Goal: Book appointment/travel/reservation

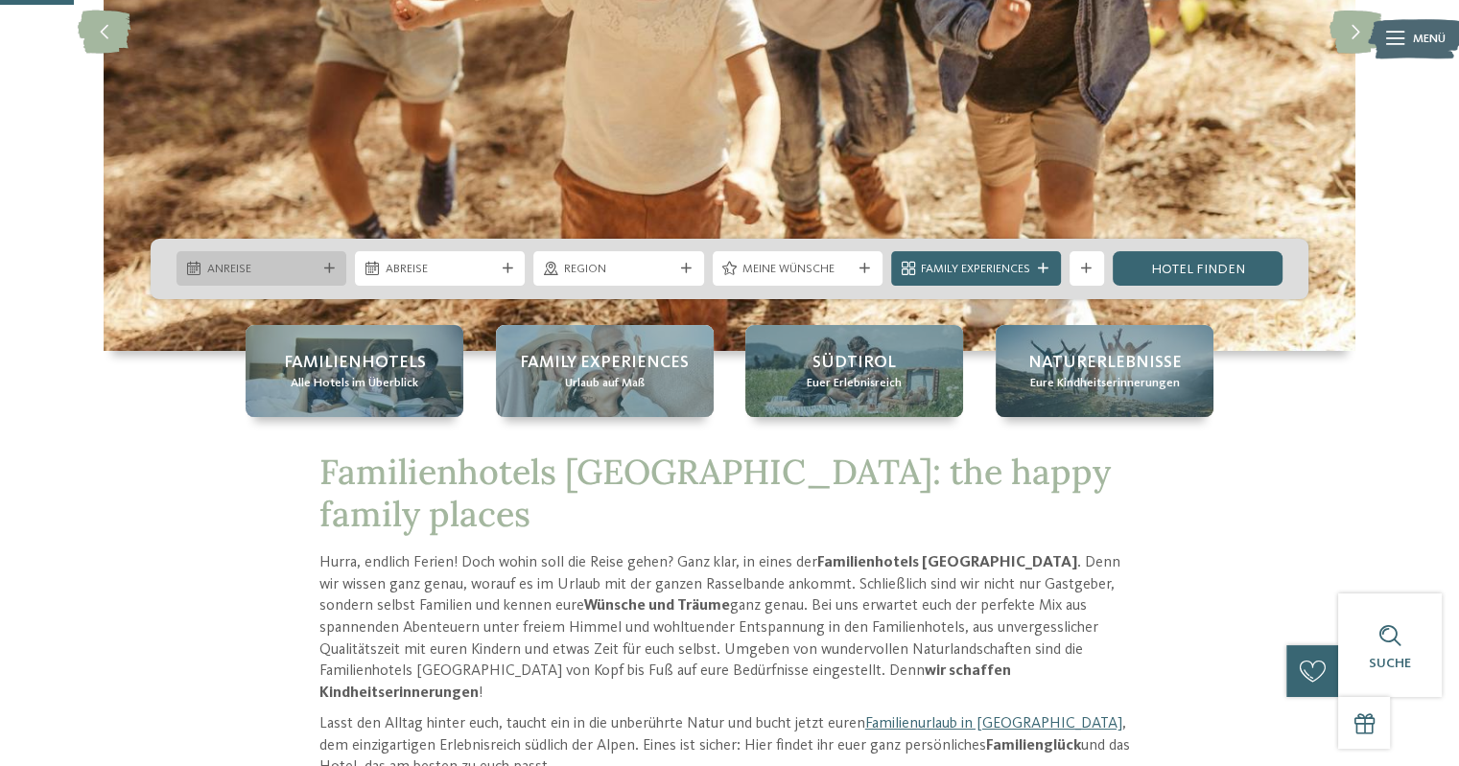
click at [298, 269] on span "Anreise" at bounding box center [261, 269] width 109 height 17
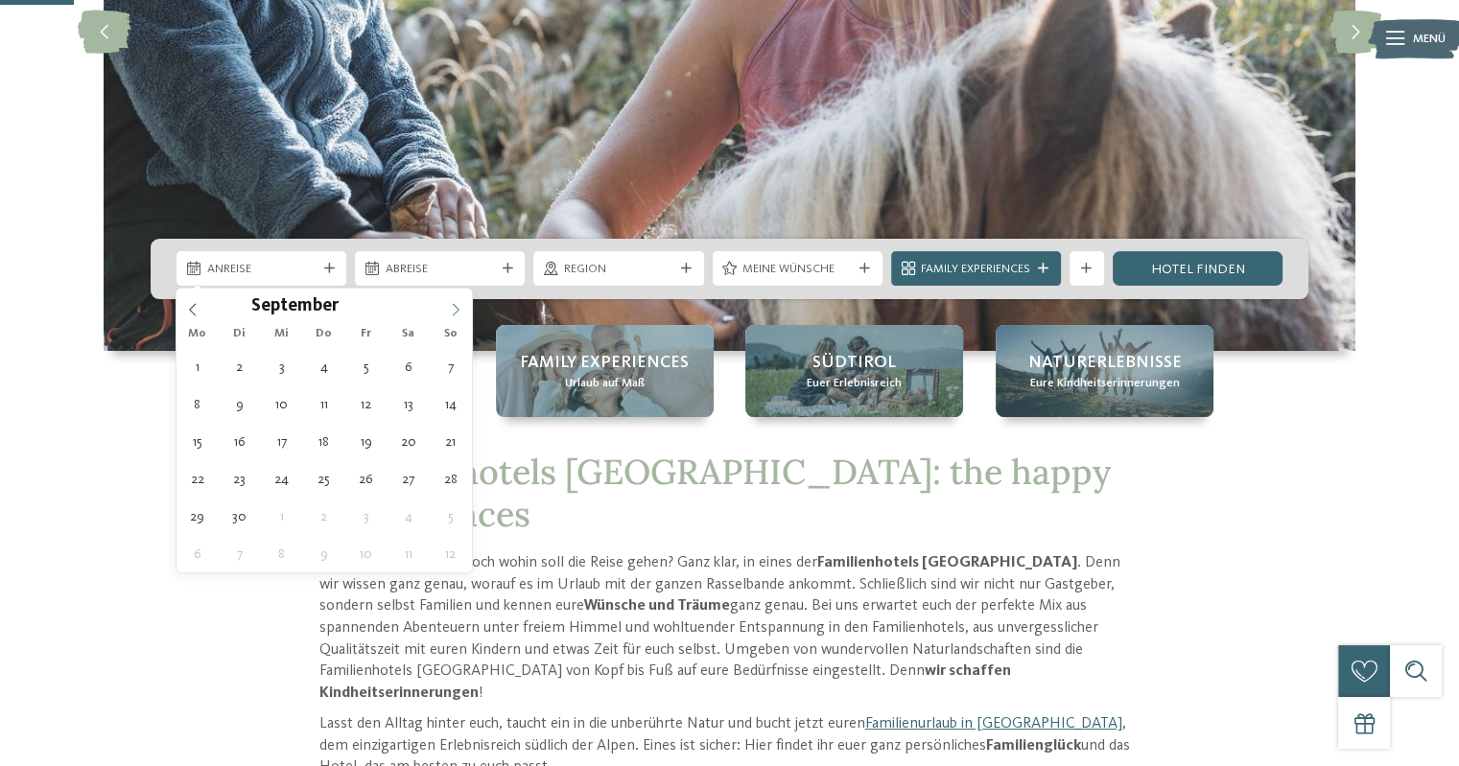
click at [456, 305] on icon at bounding box center [455, 309] width 13 height 13
type div "[DATE]"
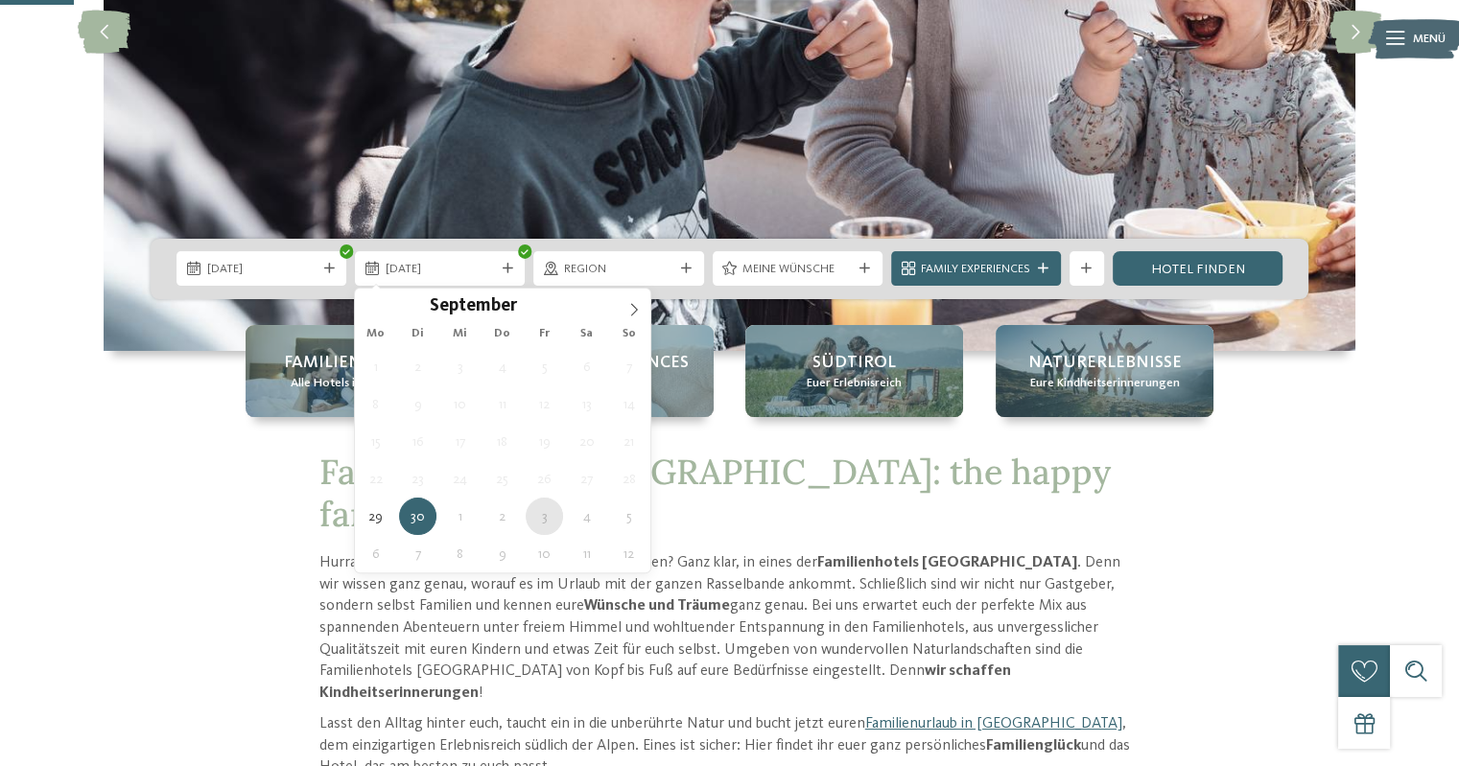
type div "[DATE]"
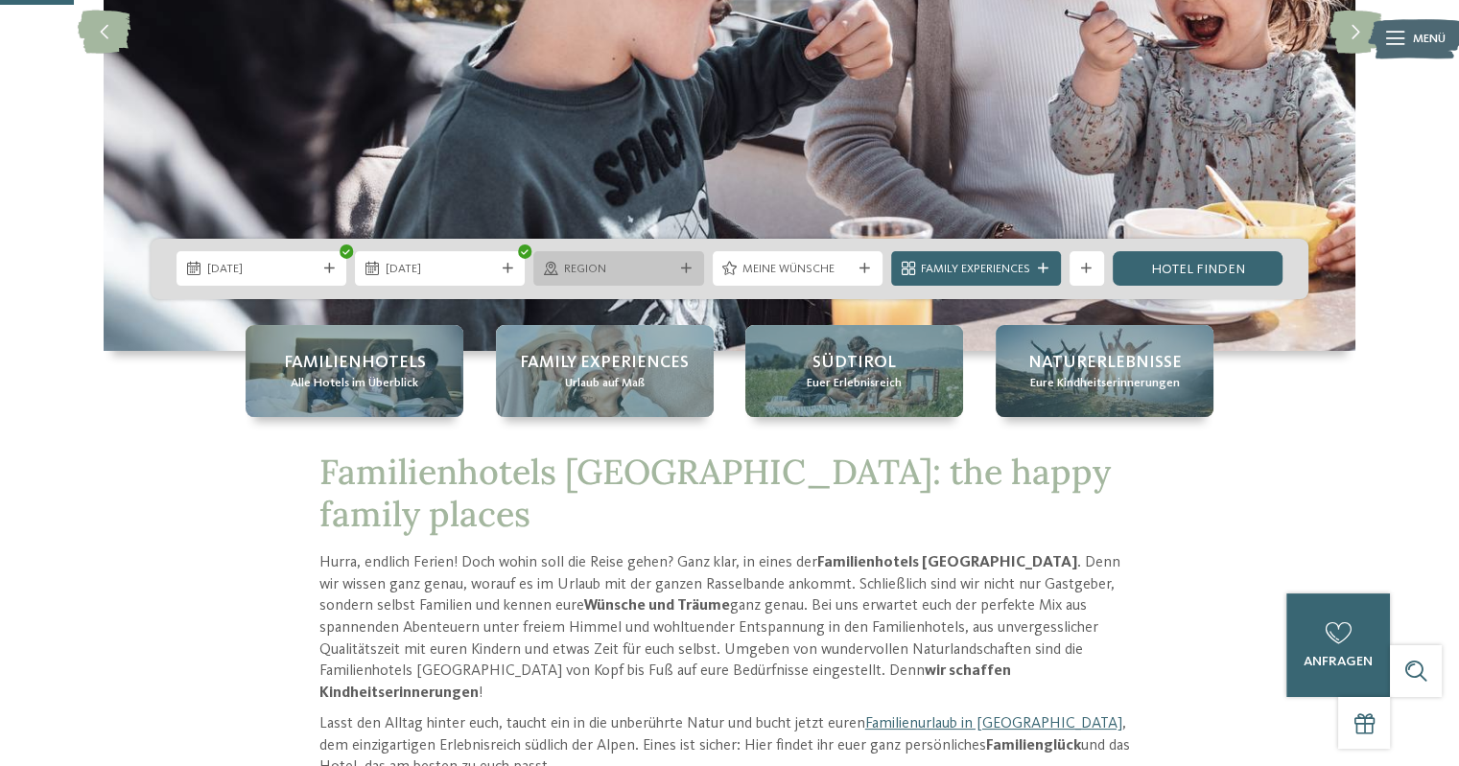
click at [663, 261] on span "Region" at bounding box center [618, 269] width 109 height 17
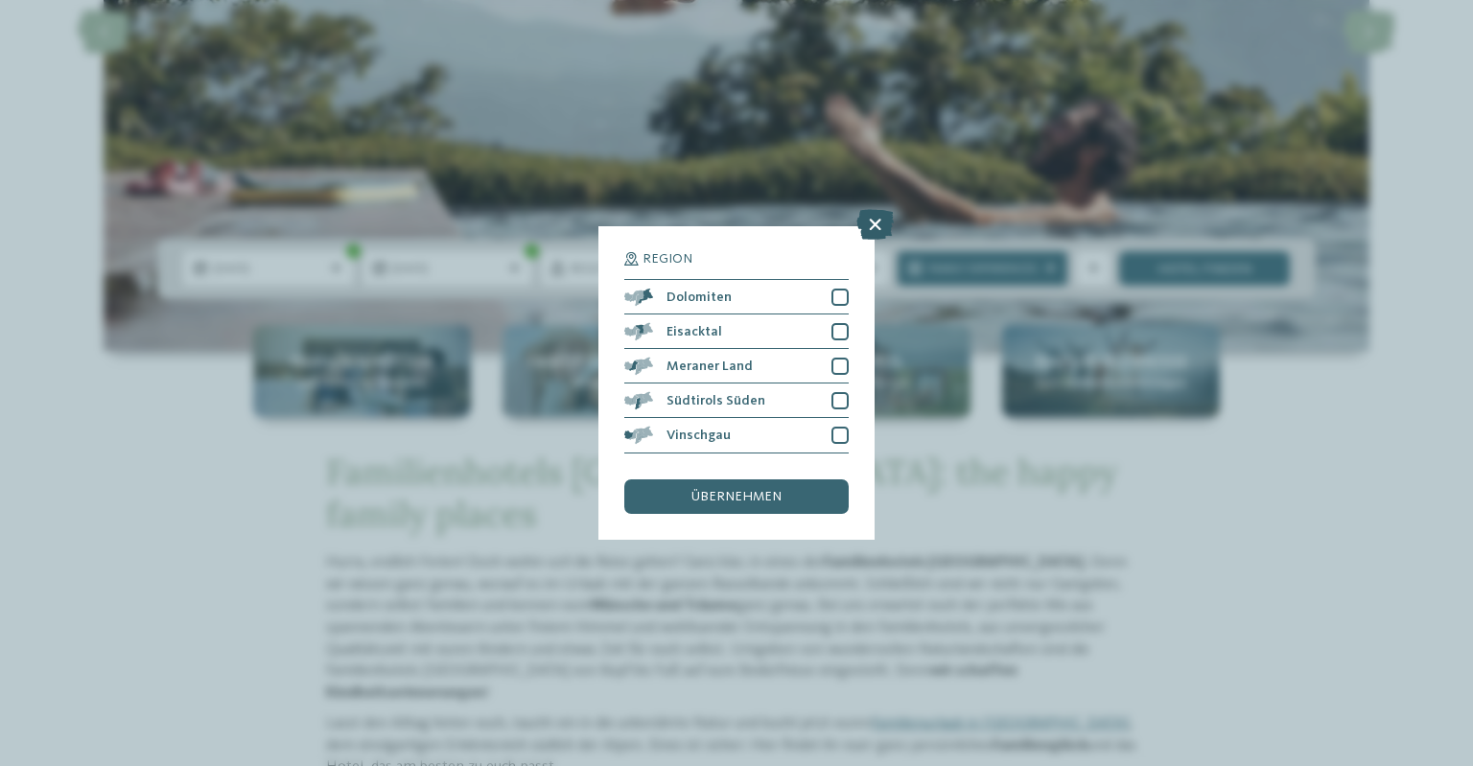
click at [871, 229] on icon at bounding box center [874, 225] width 37 height 31
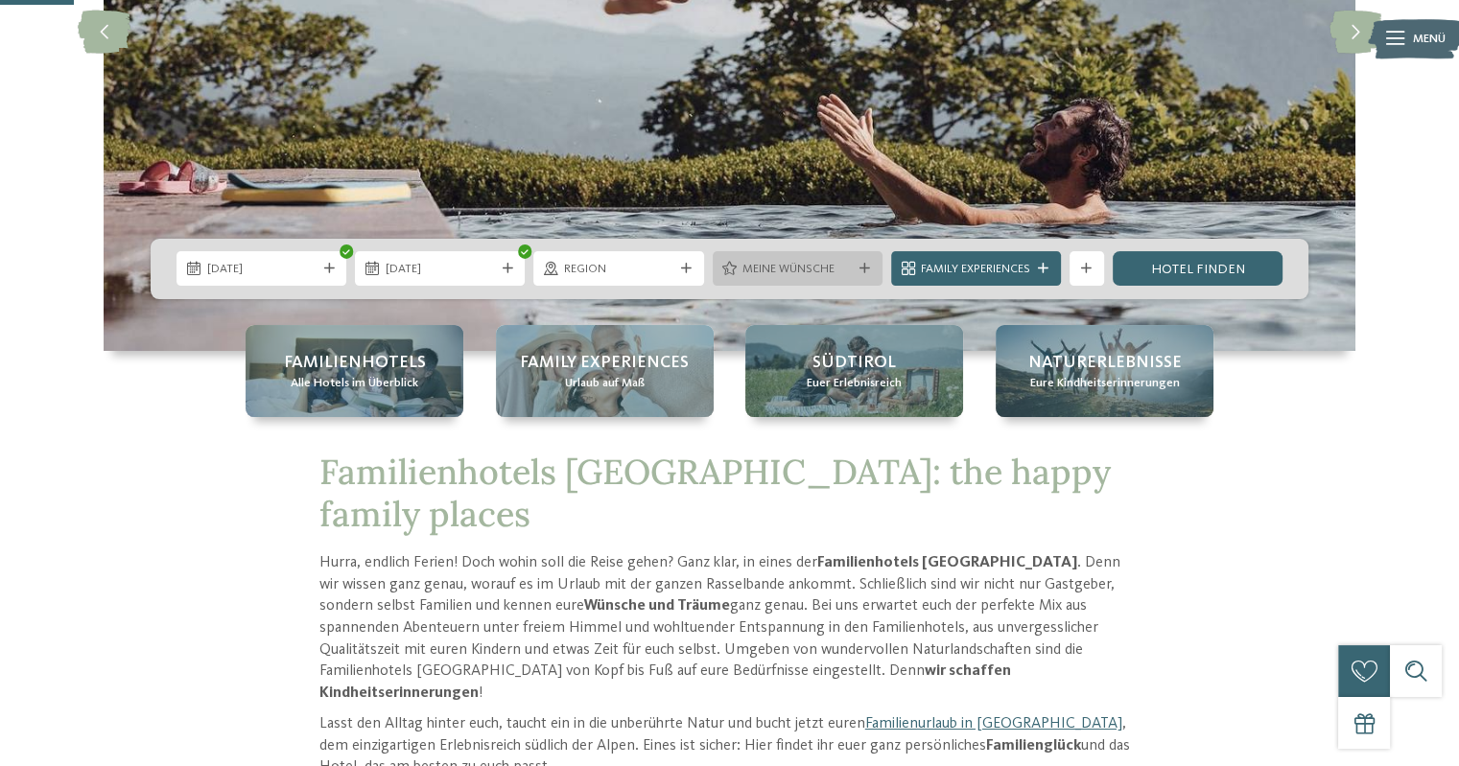
click at [848, 263] on span "Meine Wünsche" at bounding box center [796, 269] width 109 height 17
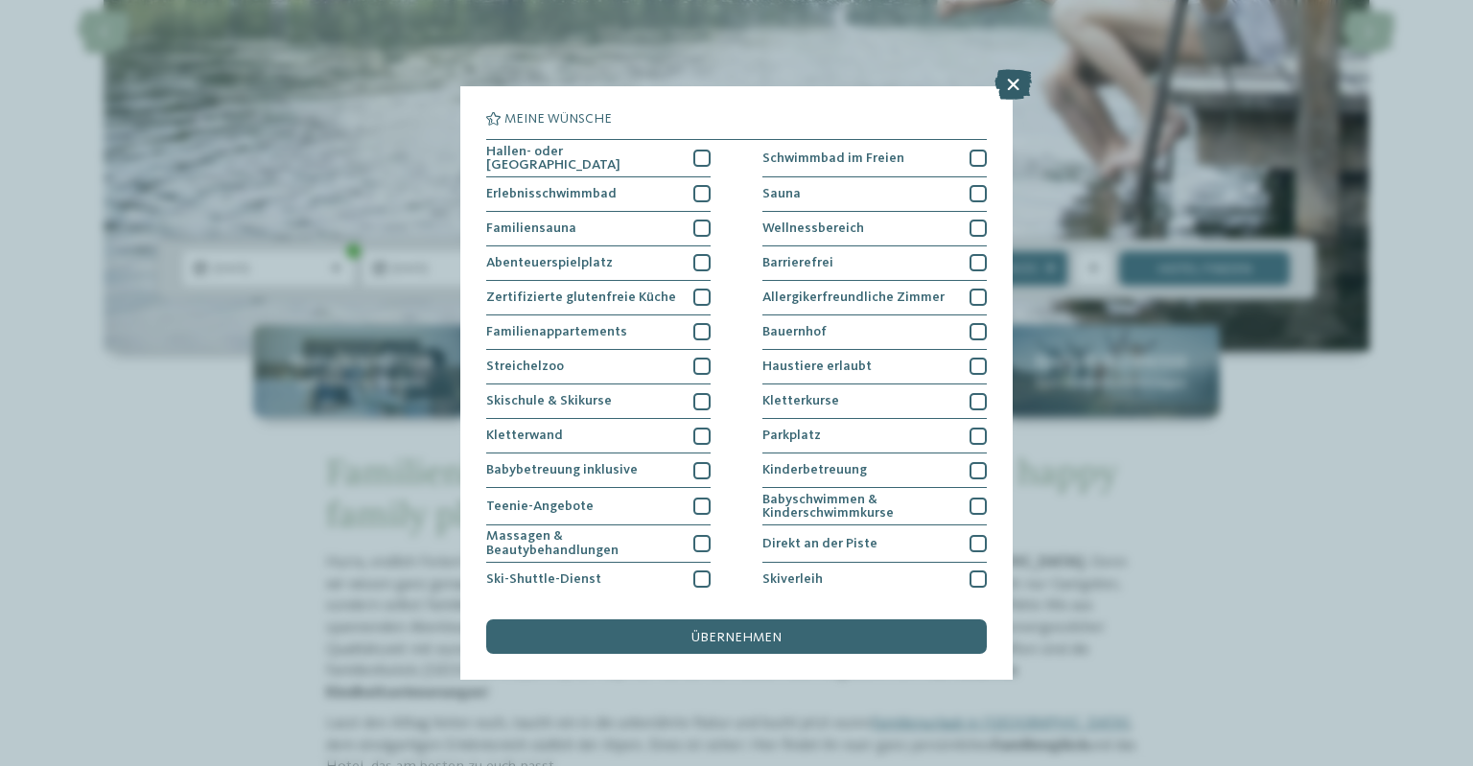
click at [1013, 83] on icon at bounding box center [1012, 84] width 37 height 31
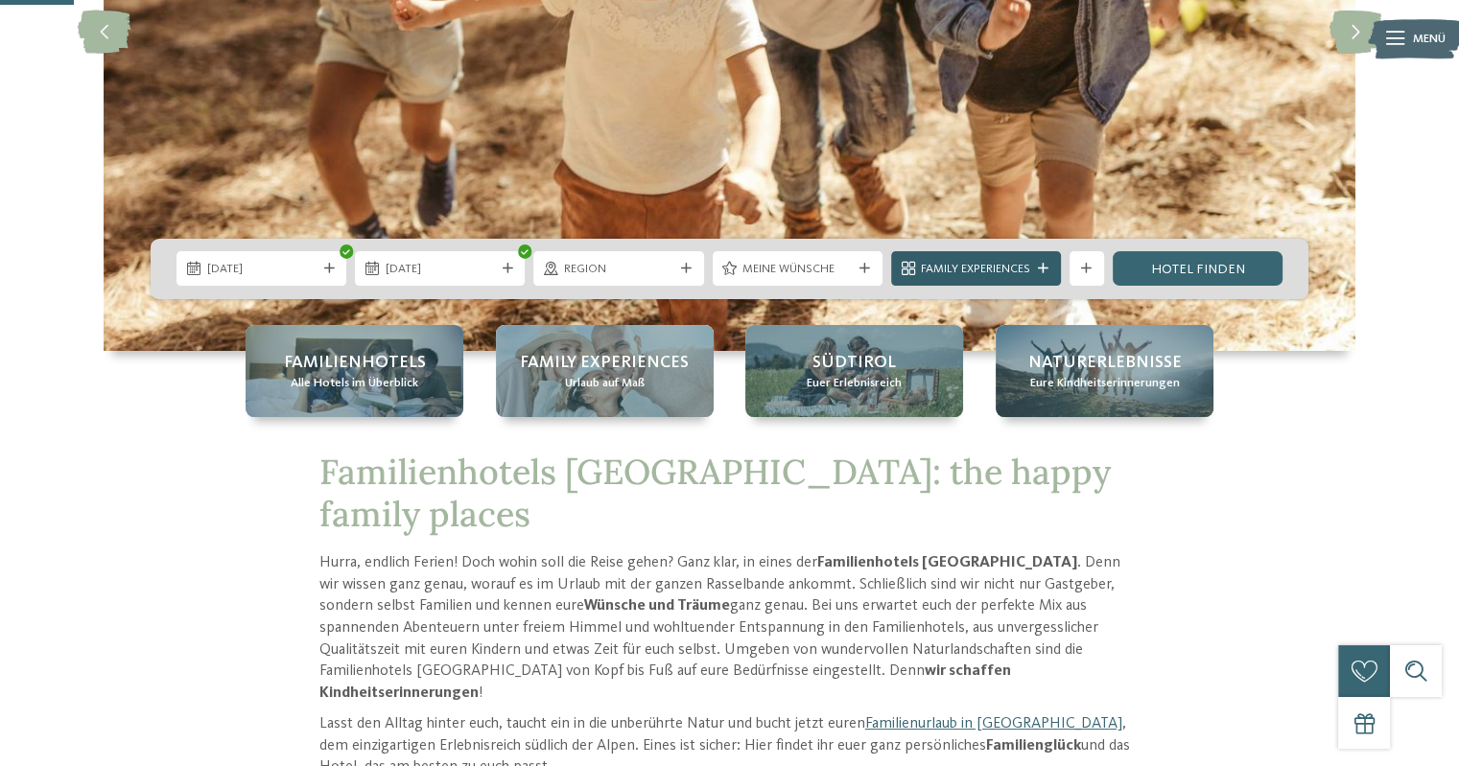
click at [944, 268] on span "Family Experiences" at bounding box center [975, 269] width 109 height 17
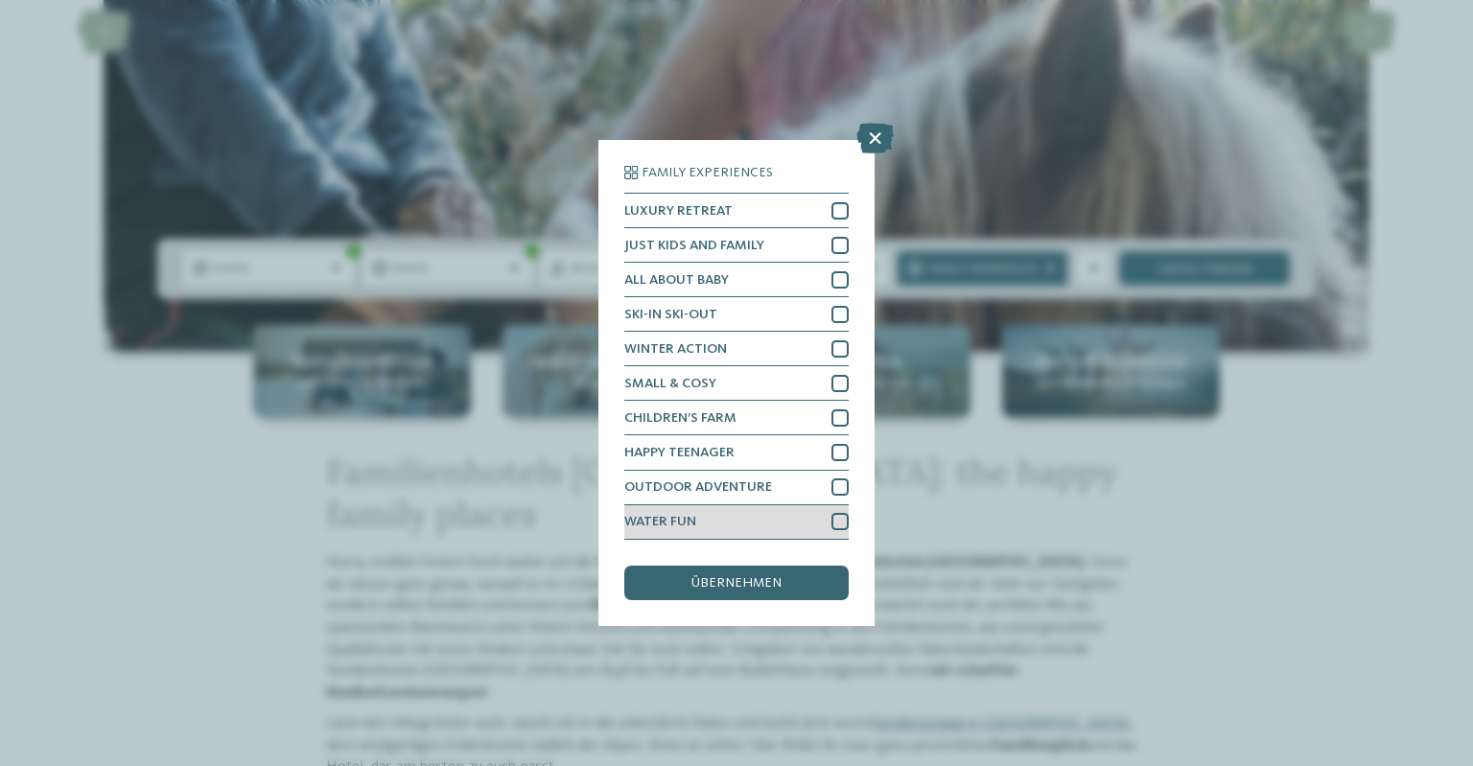
click at [838, 519] on div at bounding box center [839, 521] width 17 height 17
click at [789, 572] on div "übernehmen" at bounding box center [736, 583] width 224 height 35
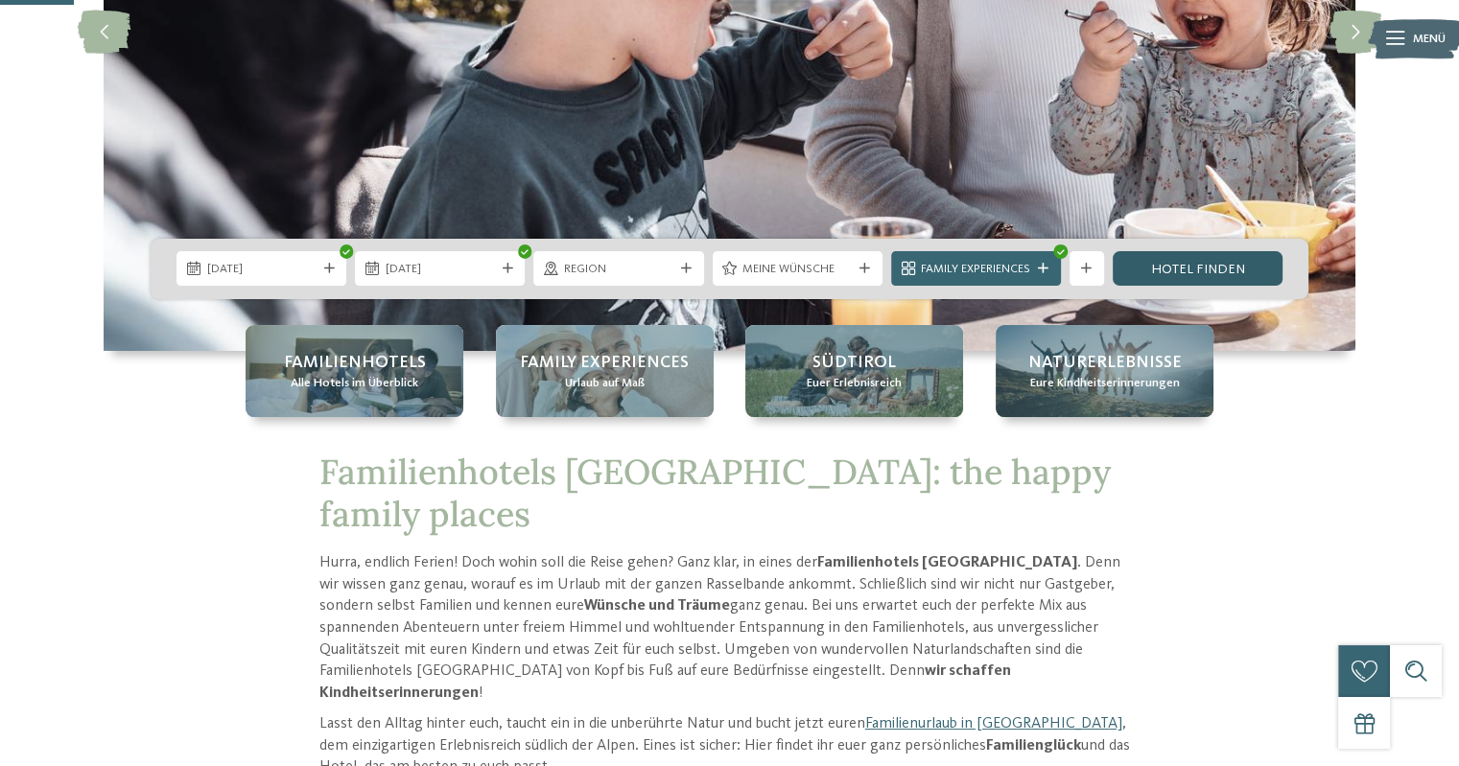
click at [1181, 277] on link "Hotel finden" at bounding box center [1197, 268] width 170 height 35
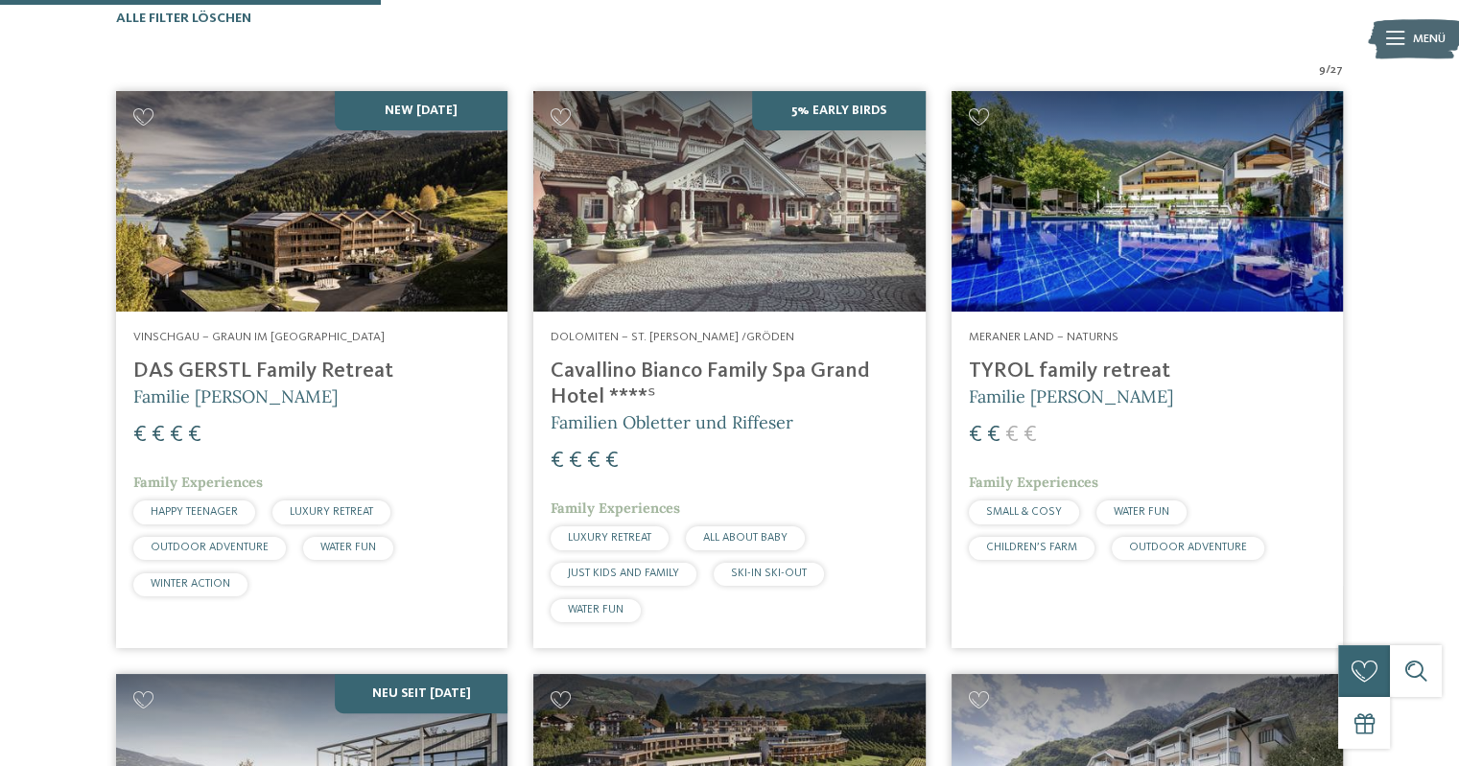
scroll to position [580, 0]
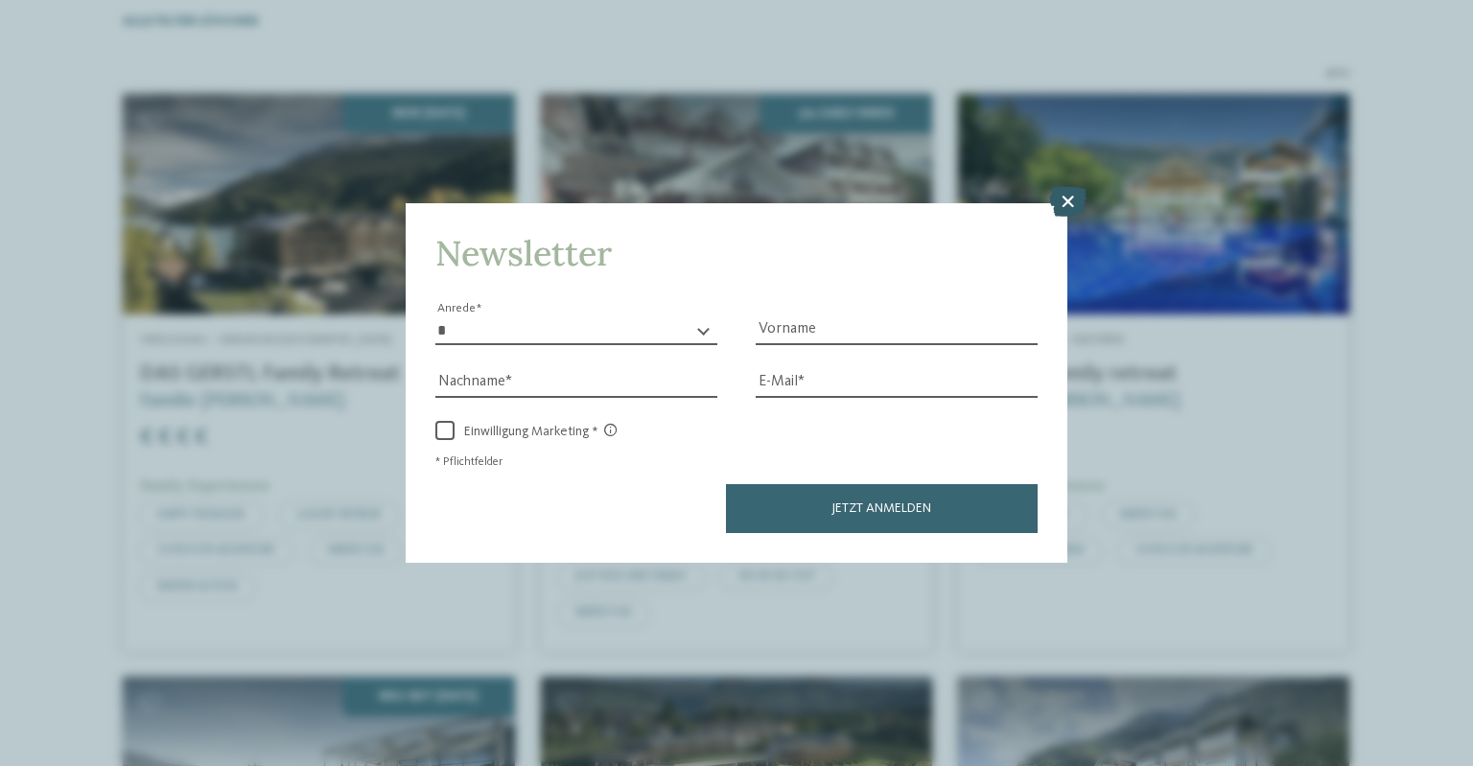
click at [1070, 200] on icon at bounding box center [1067, 201] width 37 height 31
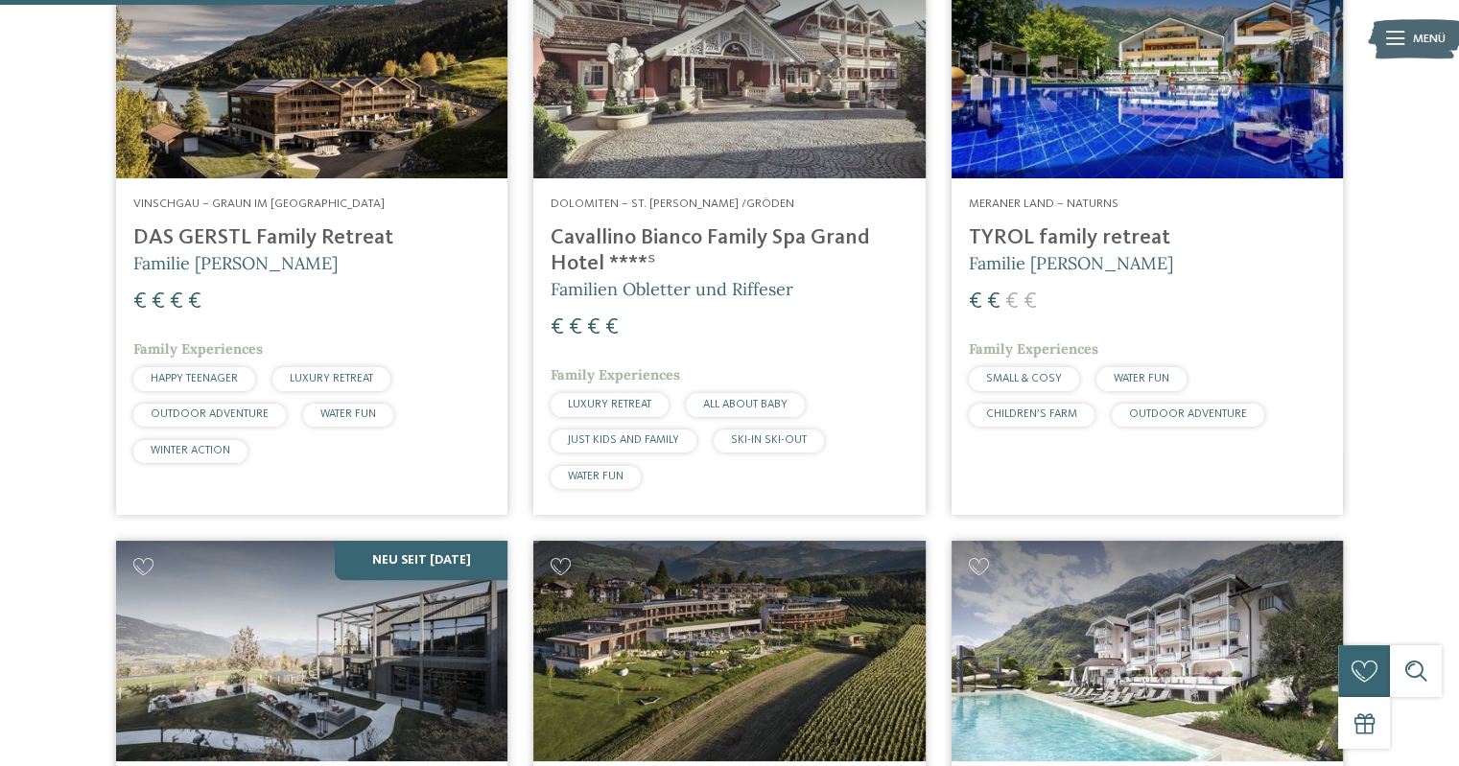
scroll to position [719, 0]
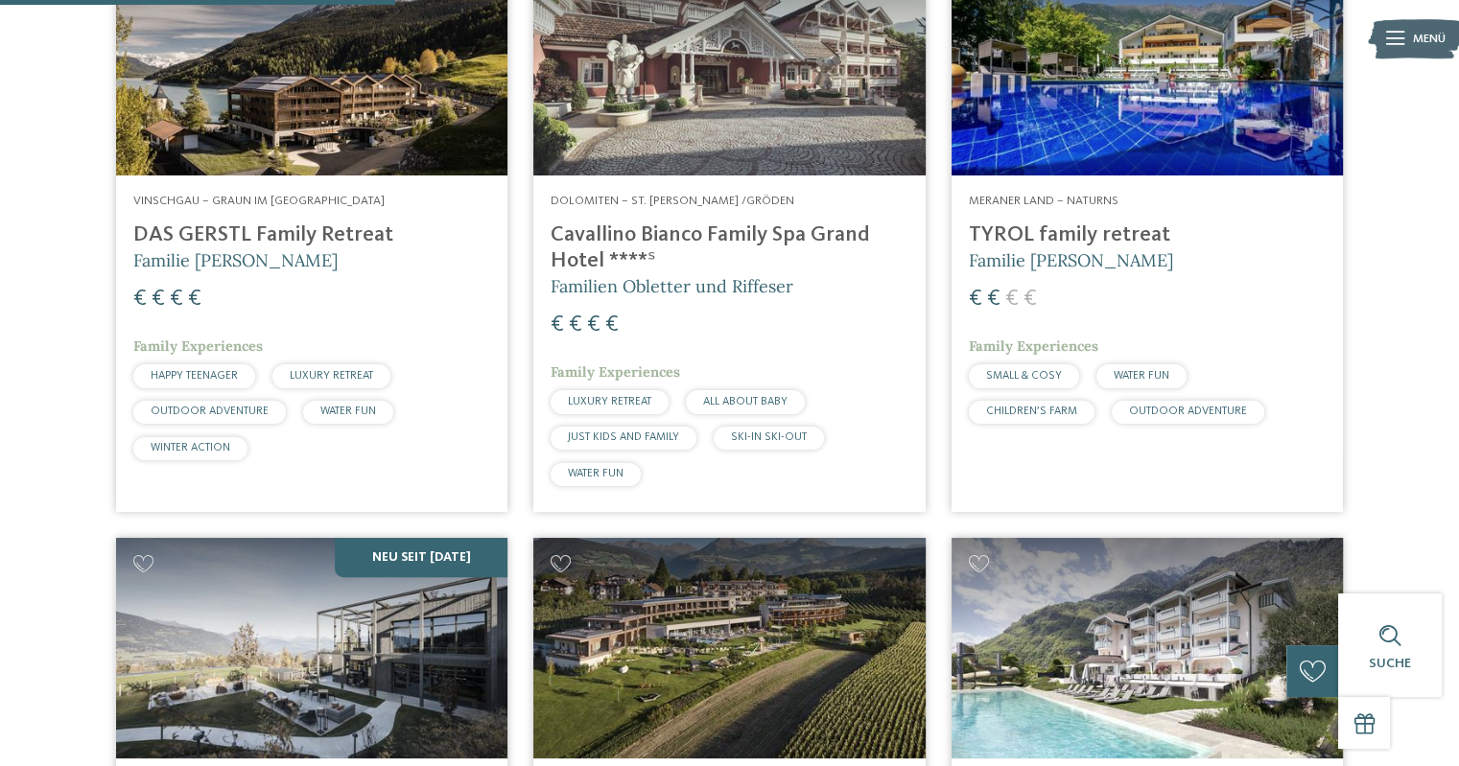
click at [1018, 232] on h4 "TYROL family retreat" at bounding box center [1147, 235] width 357 height 26
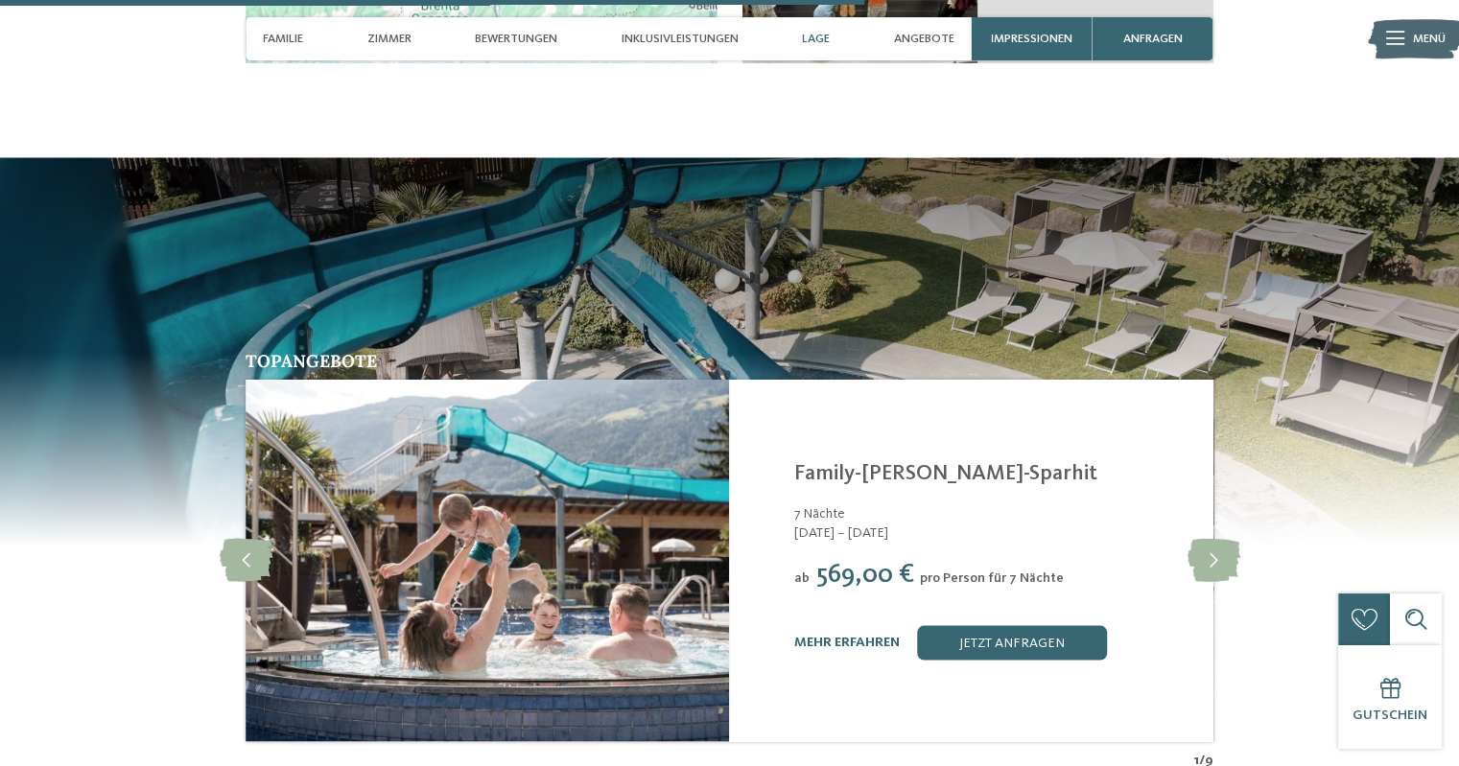
scroll to position [3399, 0]
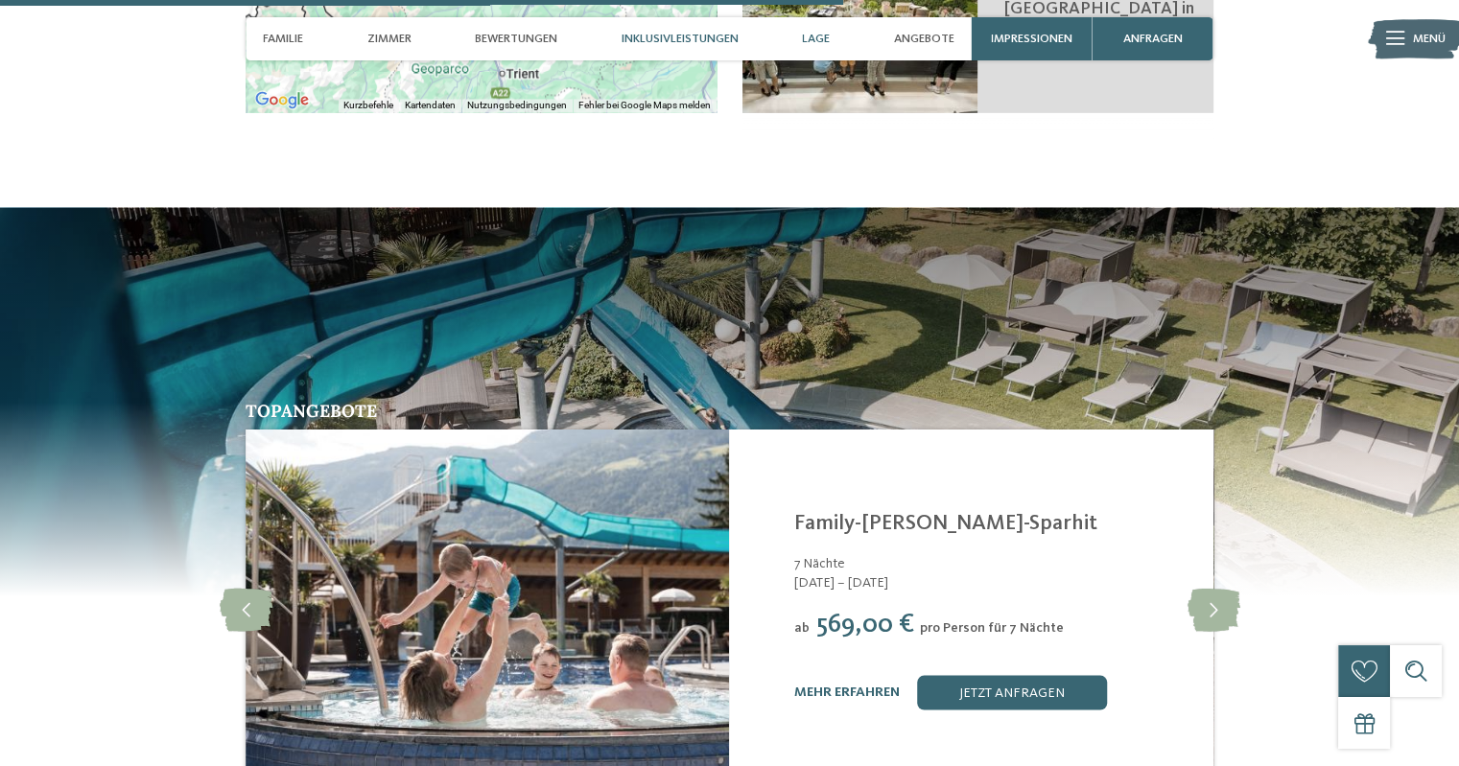
click at [690, 36] on span "Inklusivleistungen" at bounding box center [679, 39] width 117 height 14
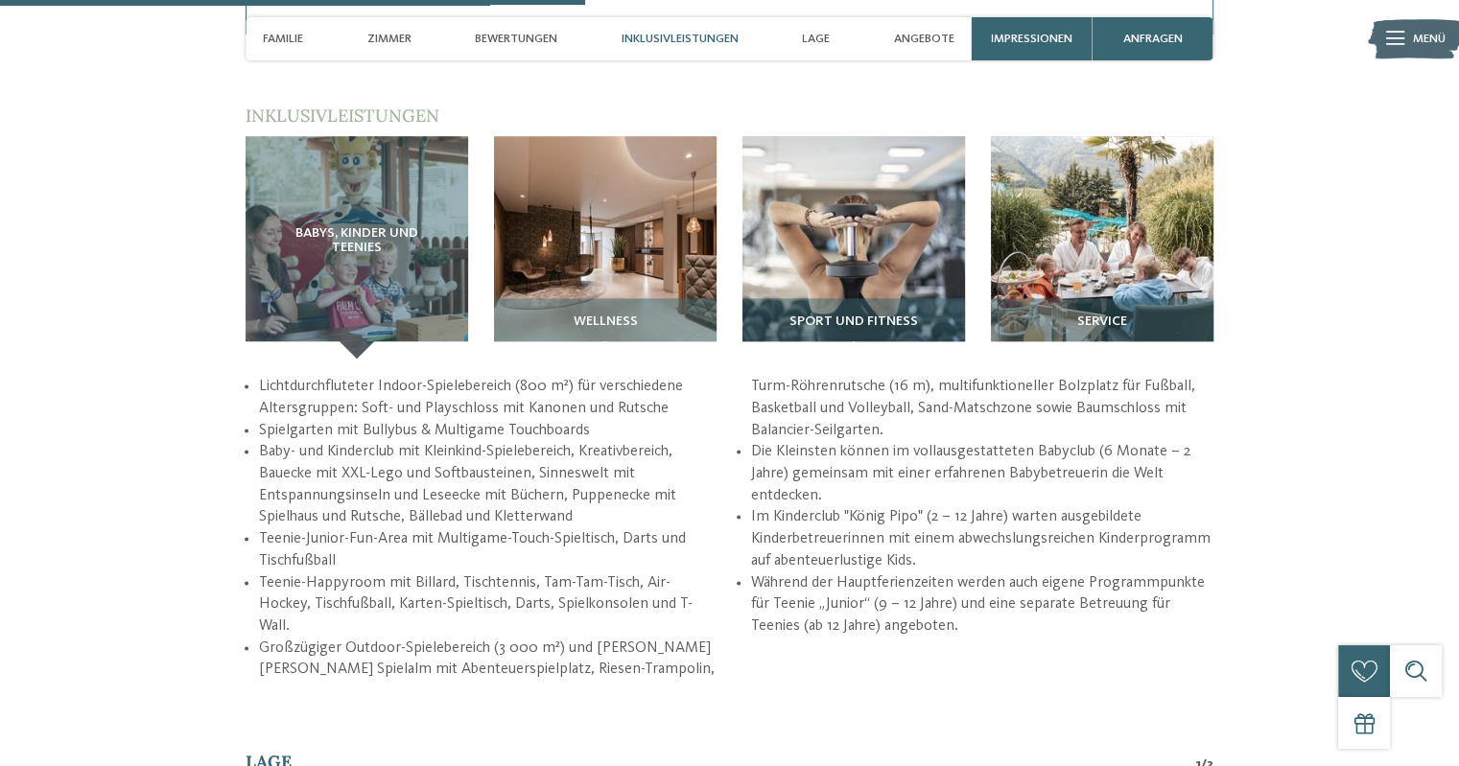
scroll to position [2360, 0]
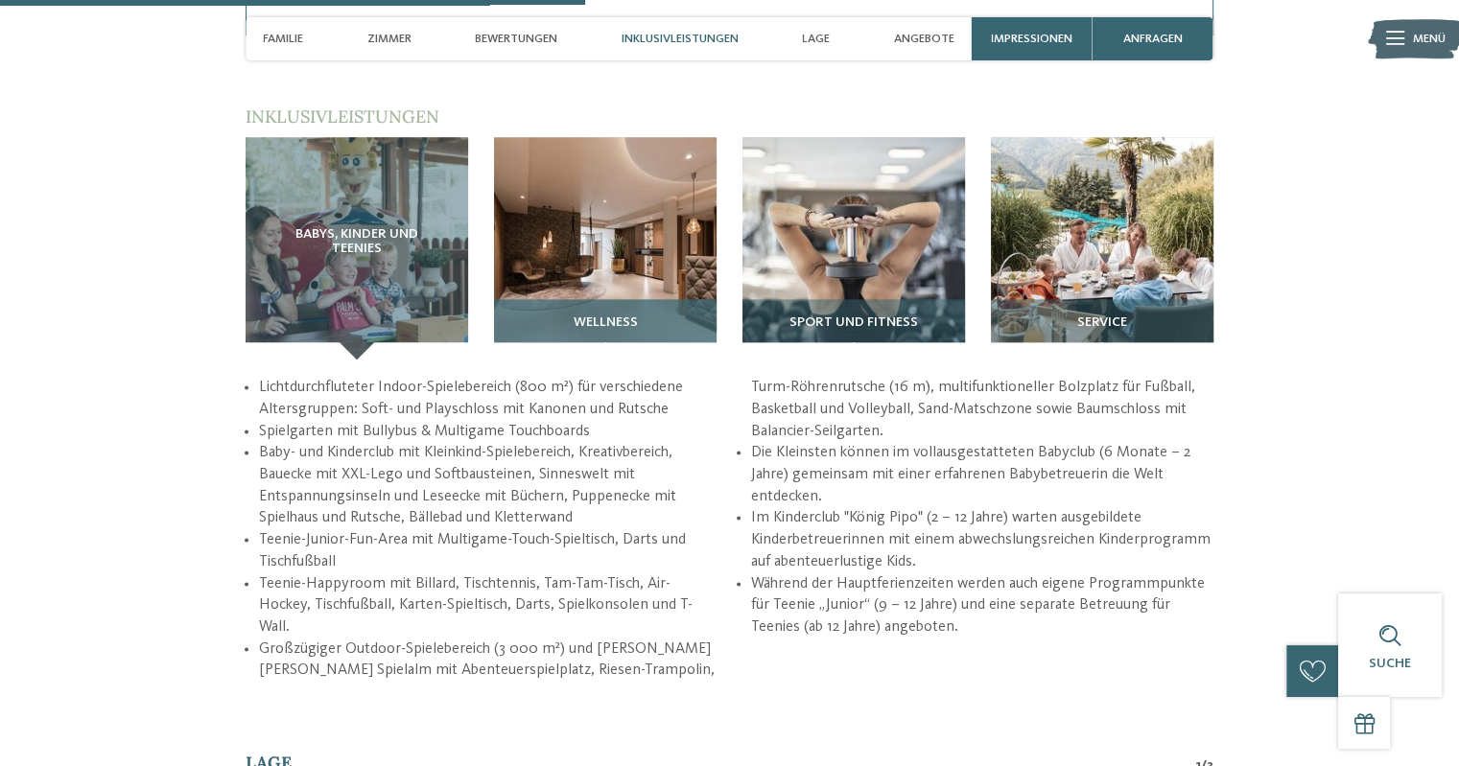
click at [666, 241] on img at bounding box center [605, 248] width 222 height 222
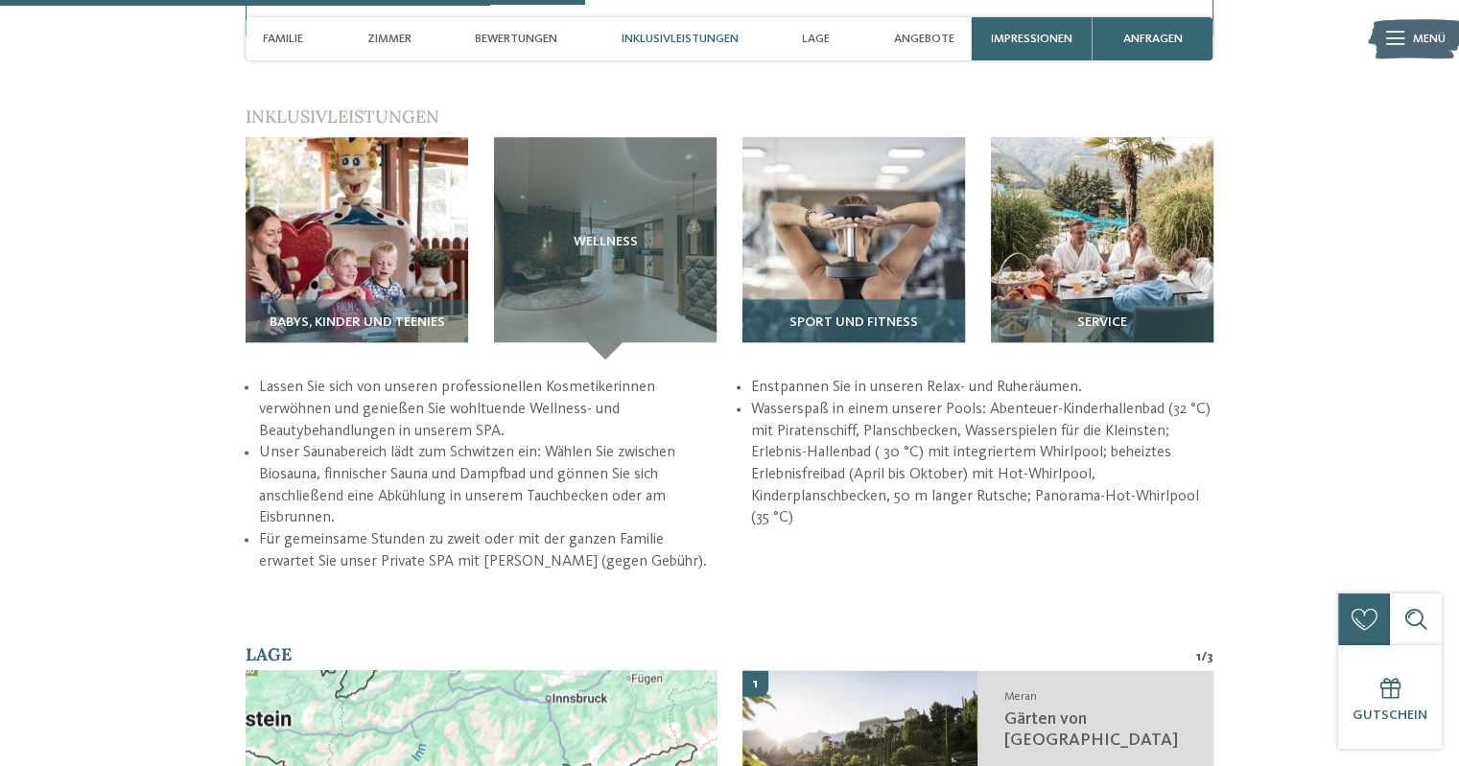
click at [844, 249] on img at bounding box center [853, 248] width 222 height 222
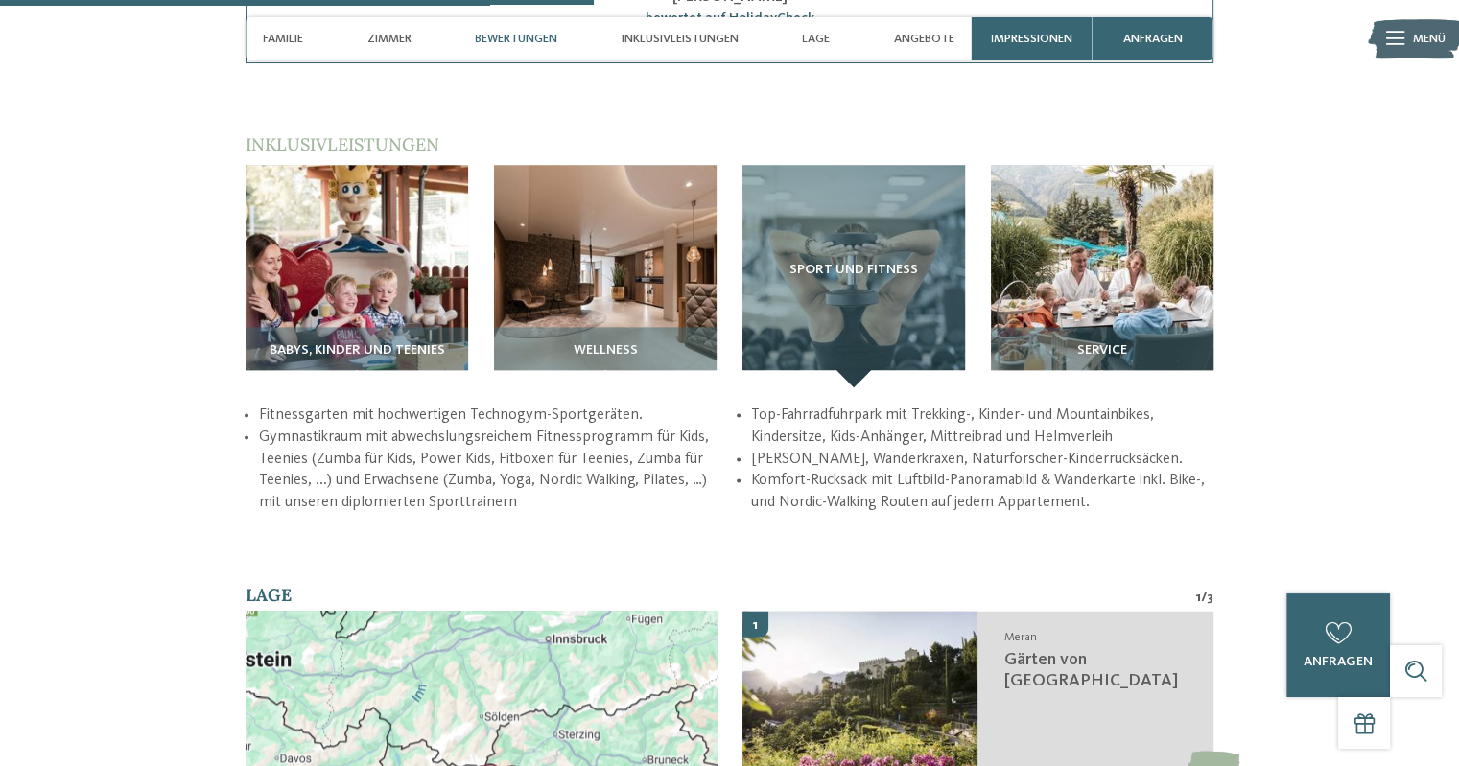
scroll to position [2331, 0]
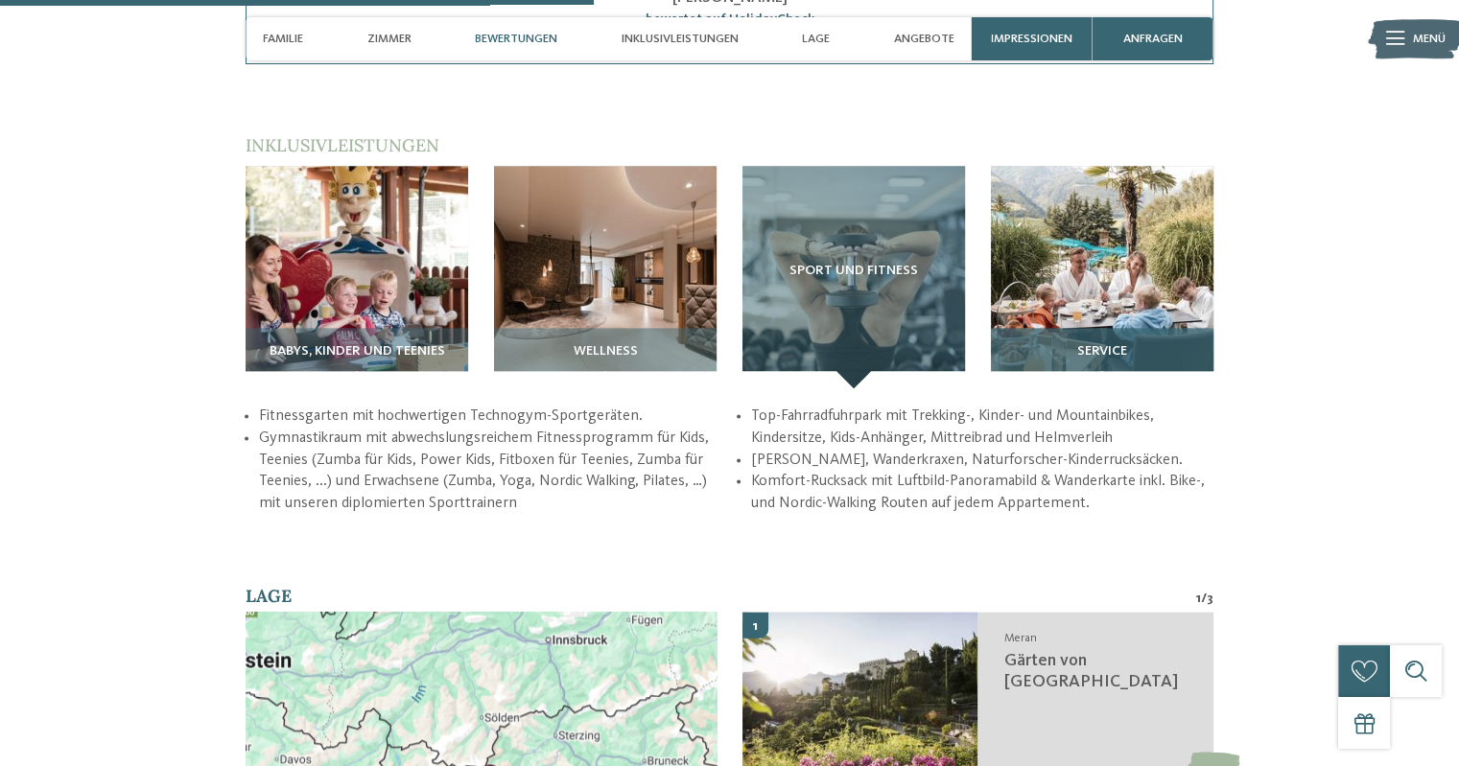
click at [1135, 277] on img at bounding box center [1102, 277] width 222 height 222
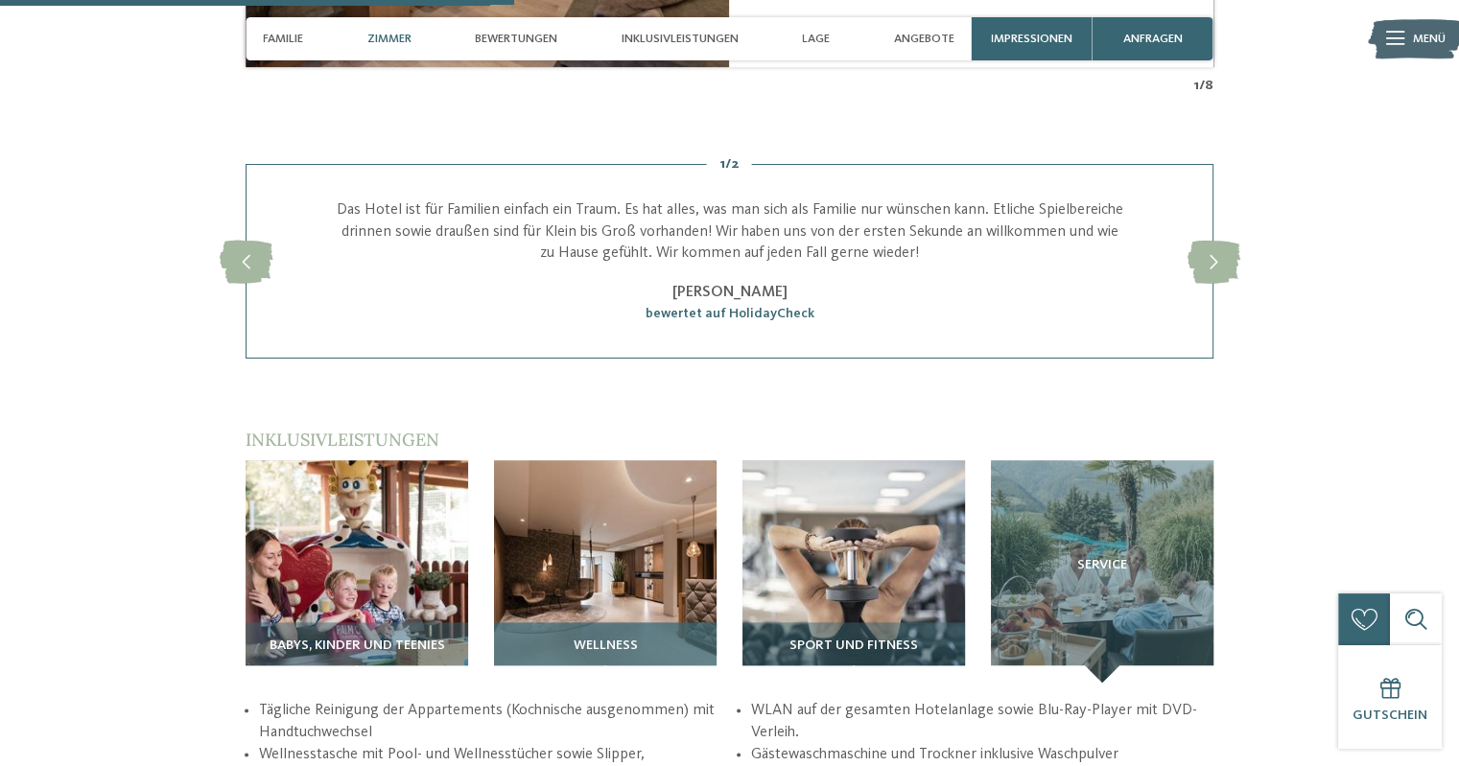
scroll to position [2010, 0]
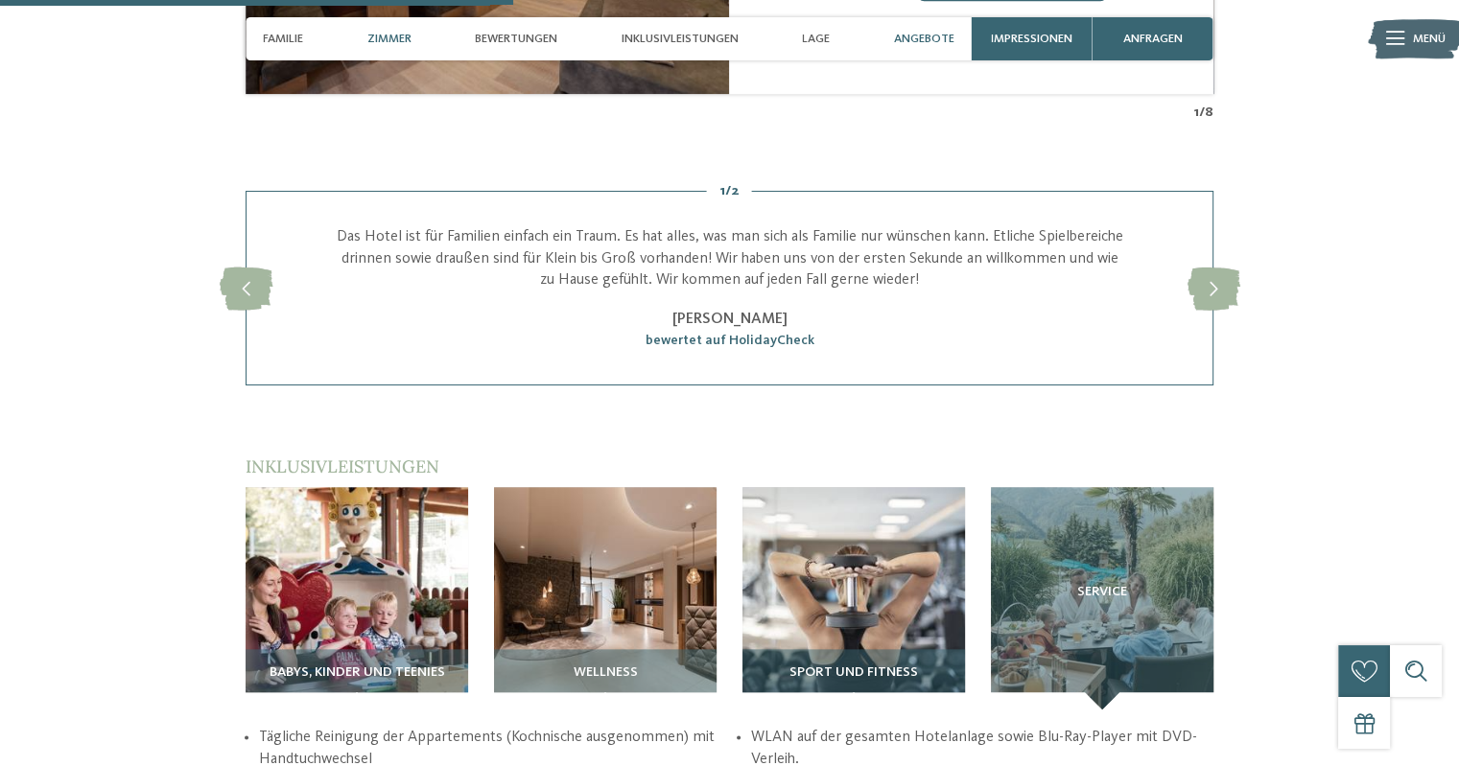
click at [928, 37] on span "Angebote" at bounding box center [924, 39] width 60 height 14
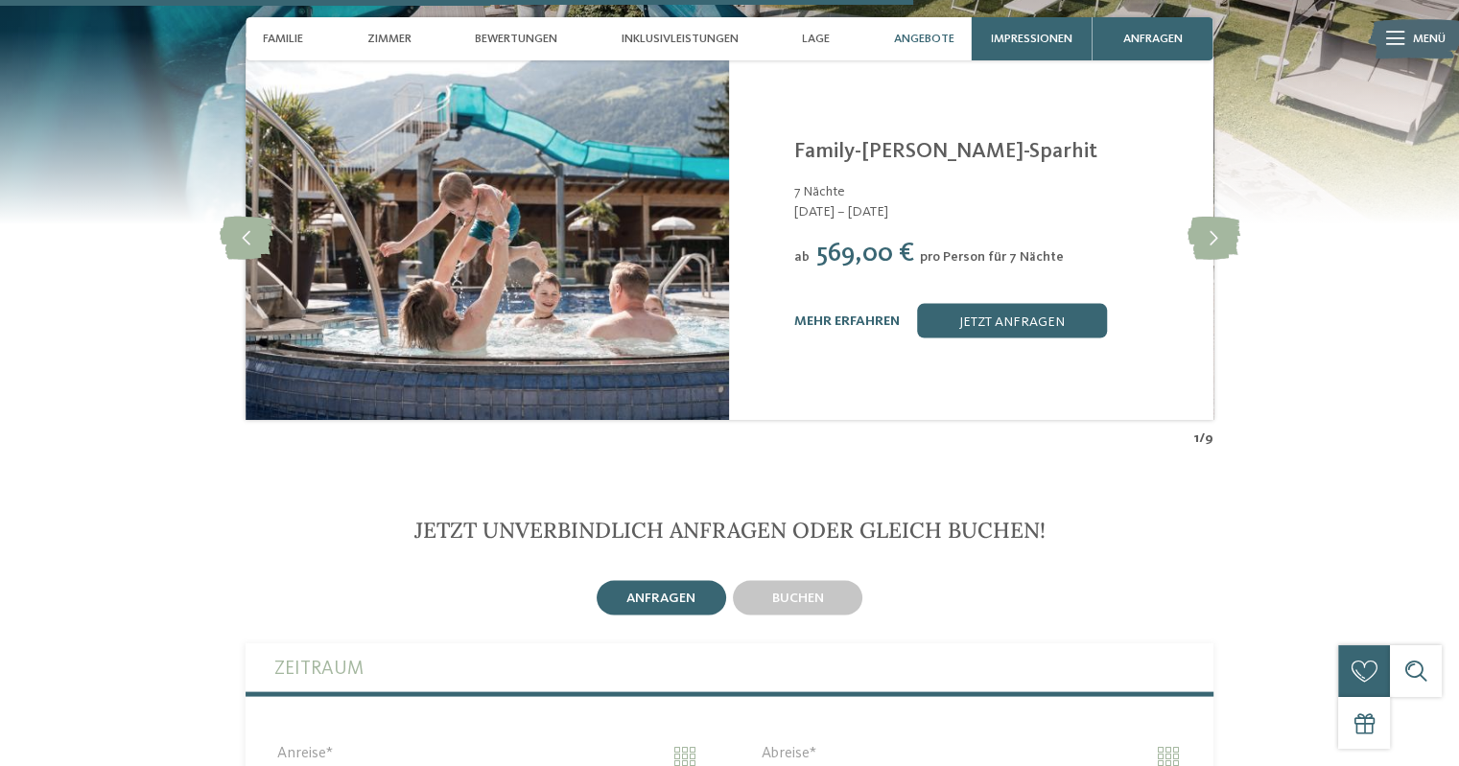
scroll to position [3573, 0]
click at [1224, 237] on icon at bounding box center [1212, 239] width 53 height 43
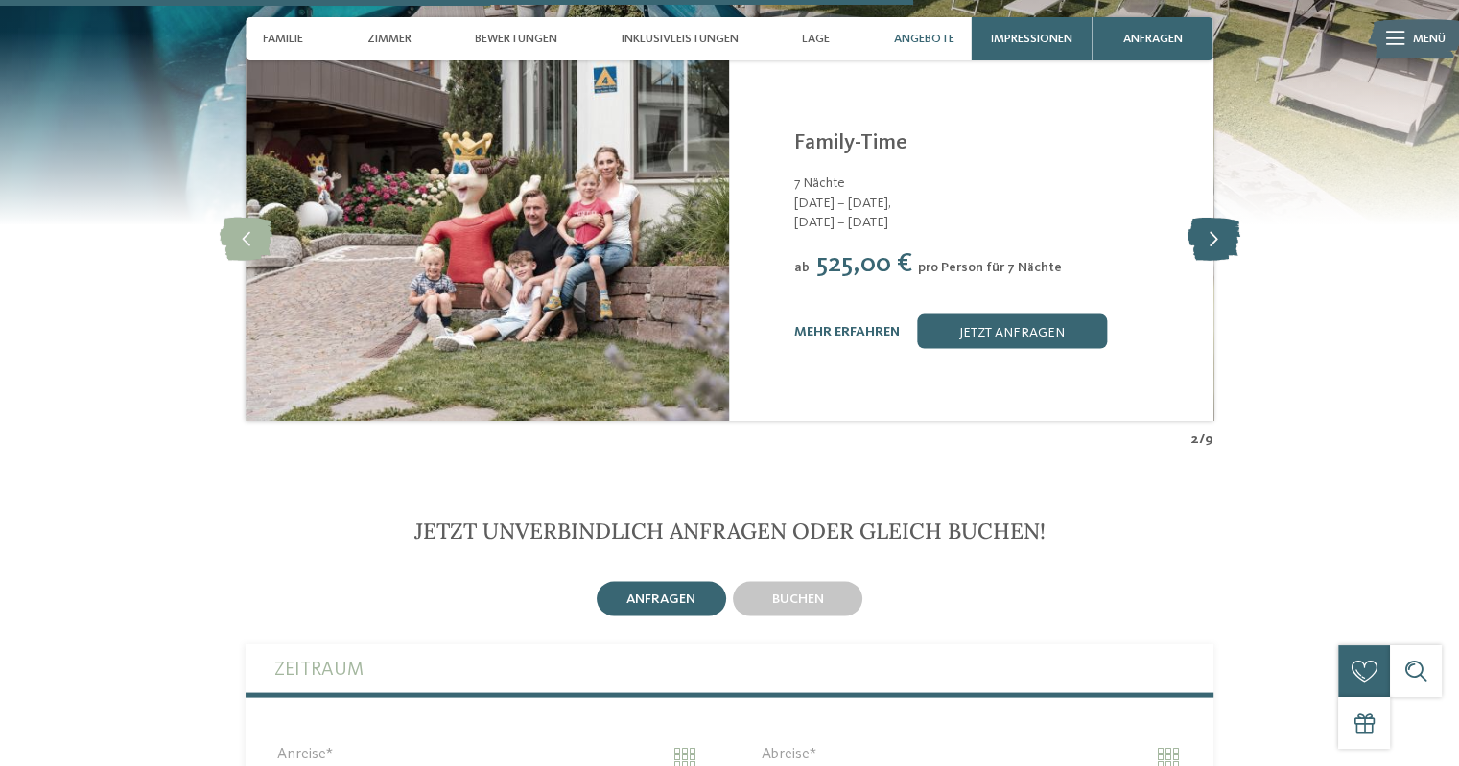
click at [1224, 237] on icon at bounding box center [1212, 239] width 53 height 43
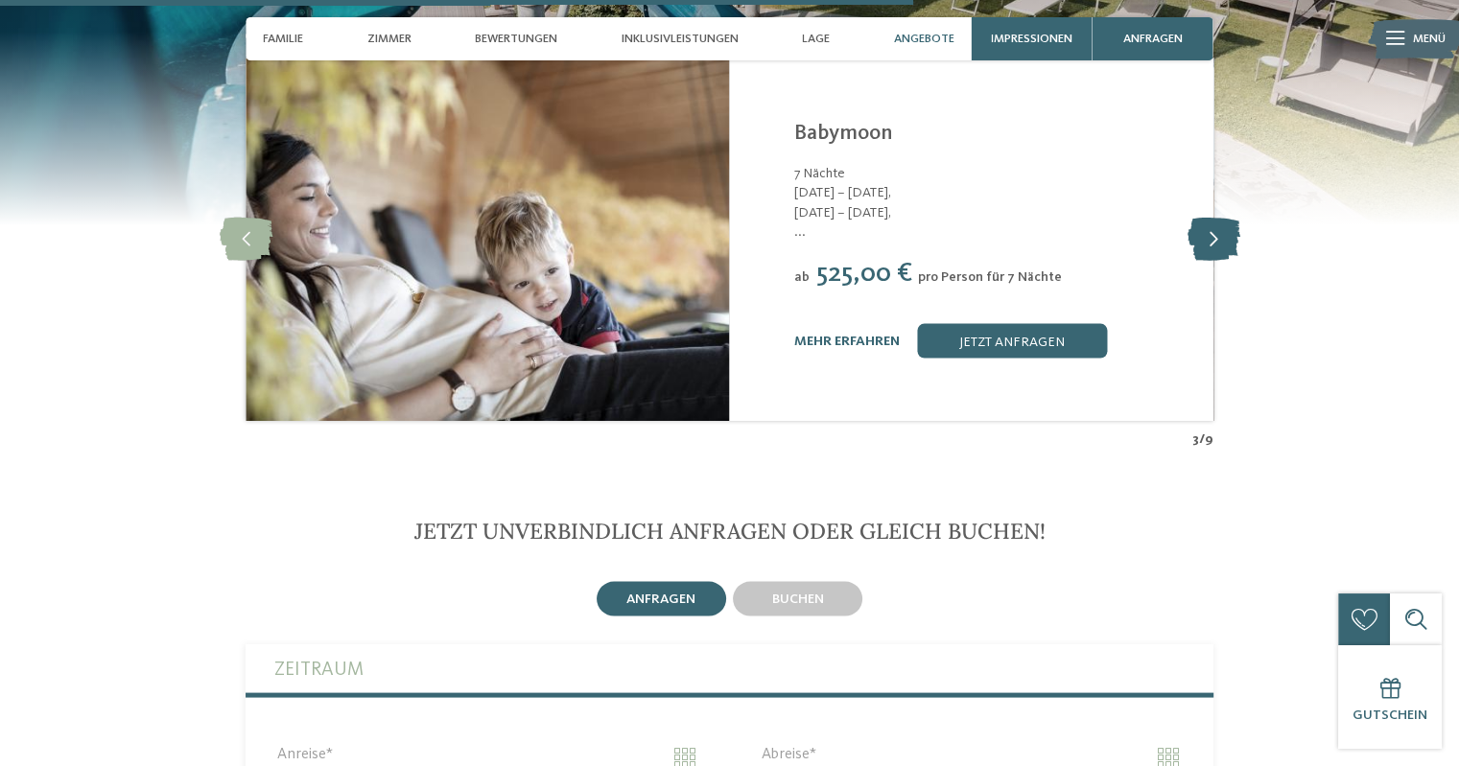
click at [1224, 237] on icon at bounding box center [1212, 239] width 53 height 43
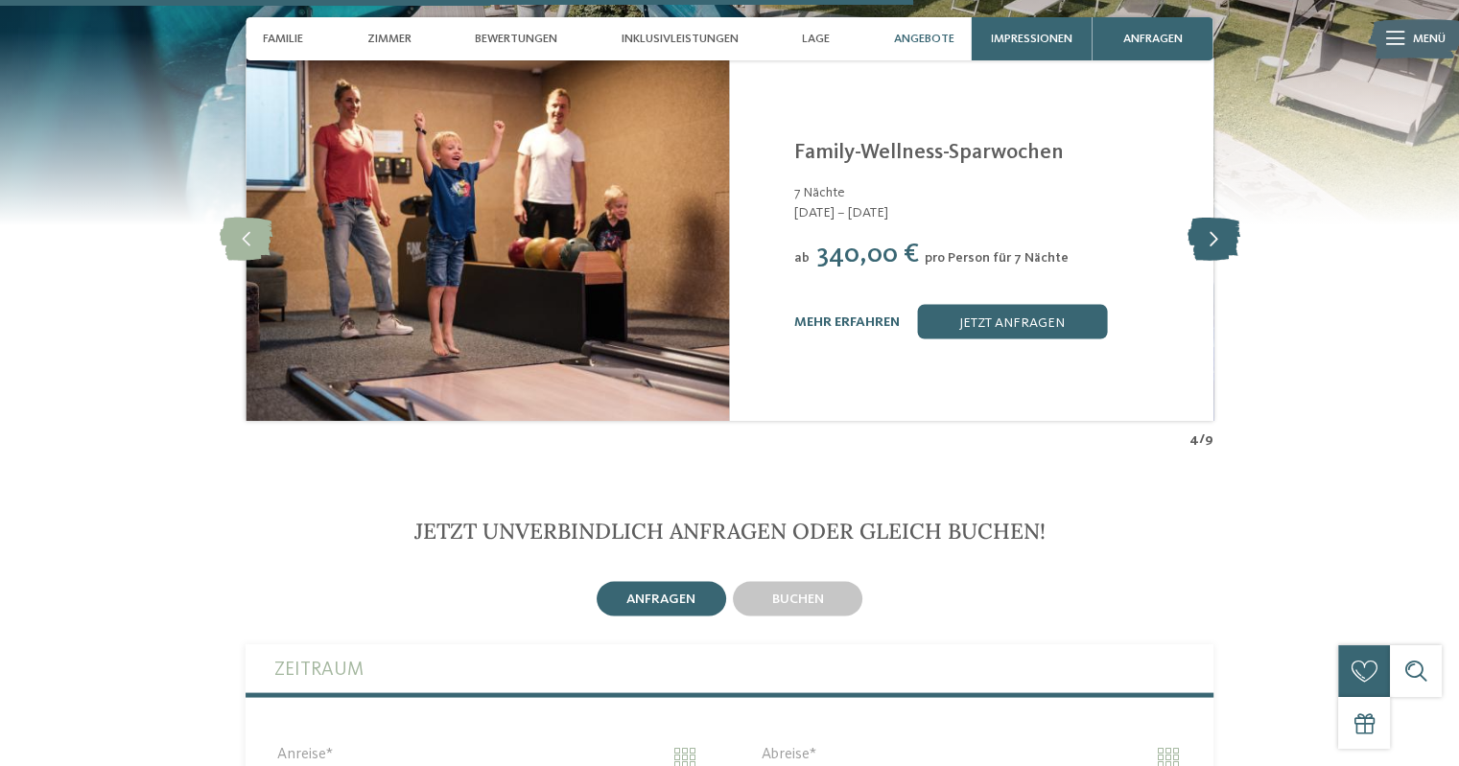
click at [1224, 237] on icon at bounding box center [1212, 239] width 53 height 43
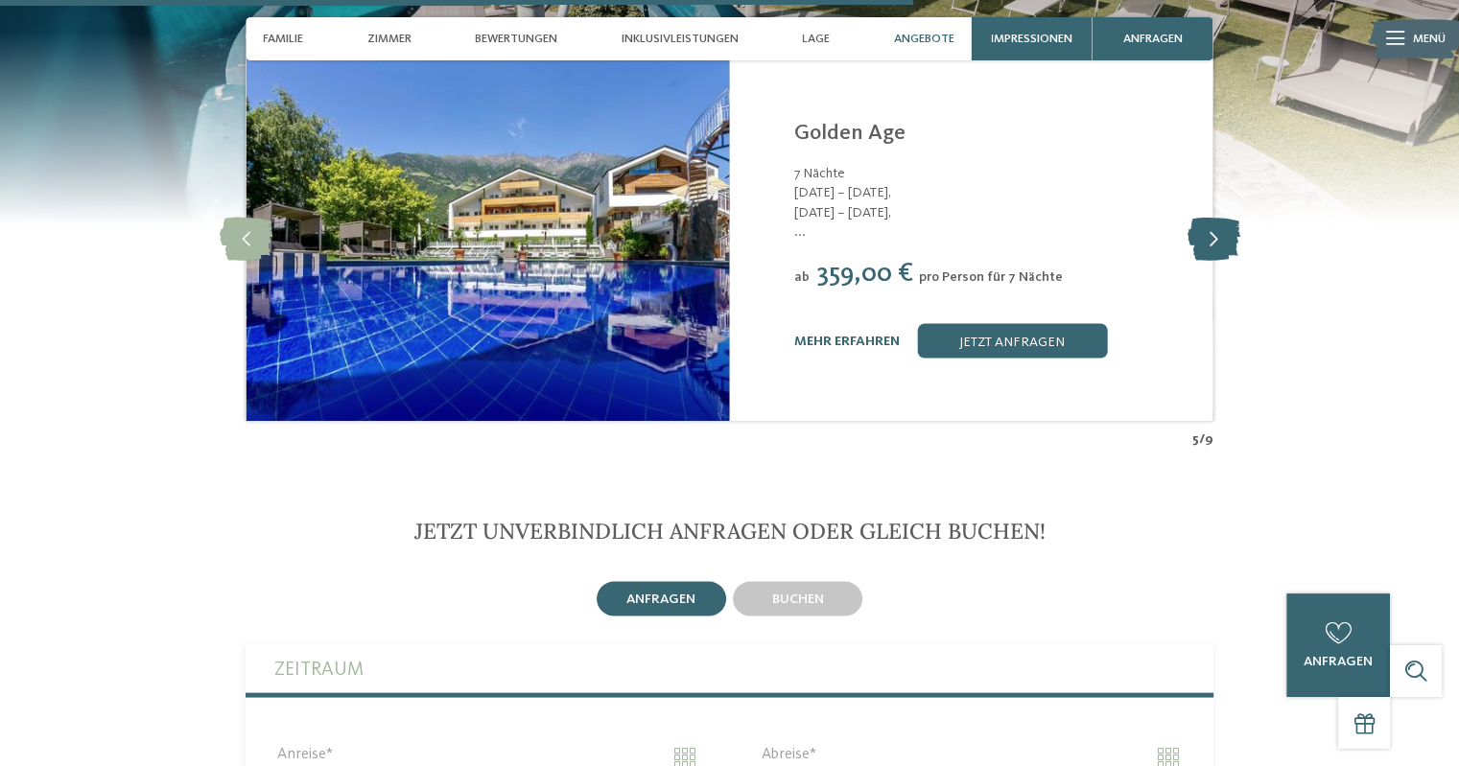
click at [1224, 237] on icon at bounding box center [1212, 239] width 53 height 43
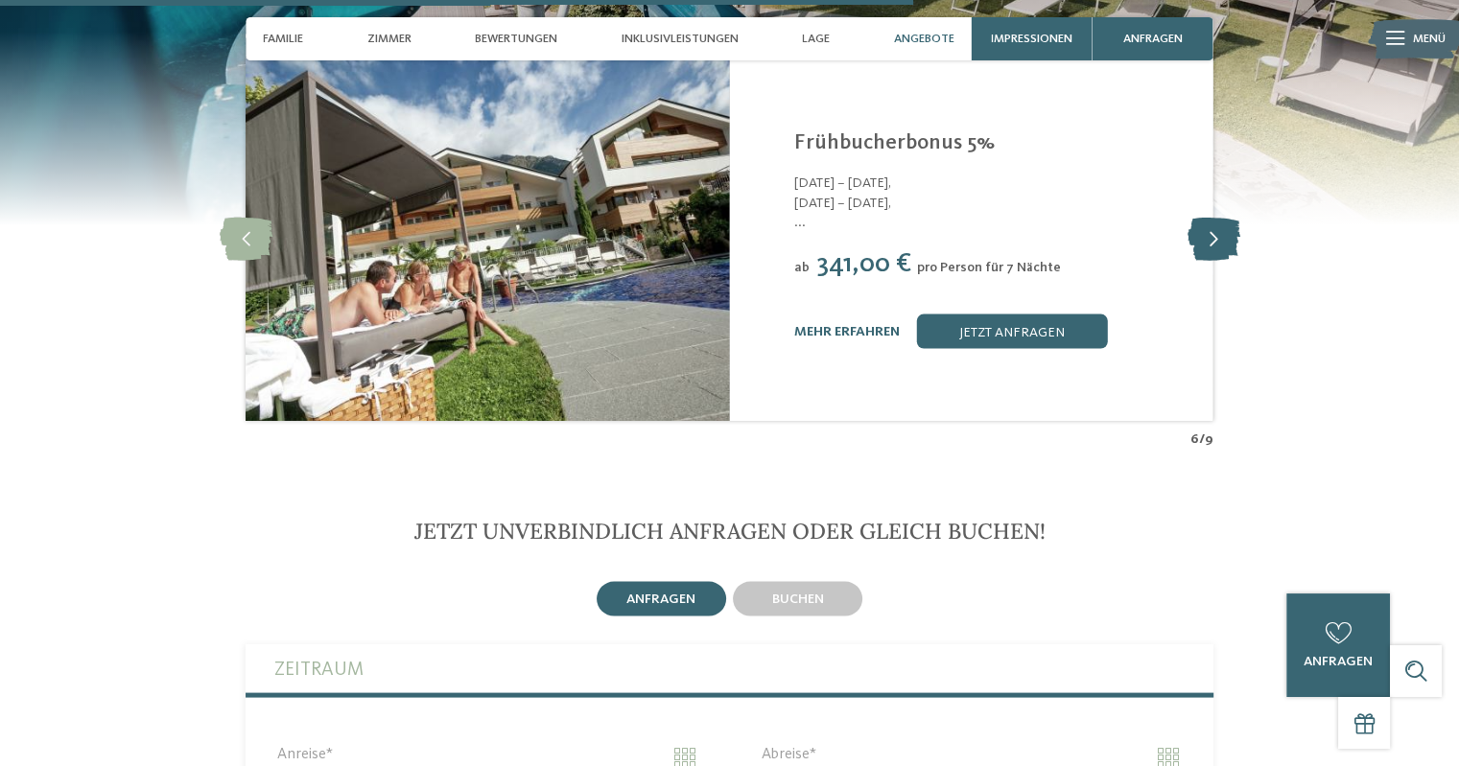
click at [1224, 237] on icon at bounding box center [1212, 239] width 53 height 43
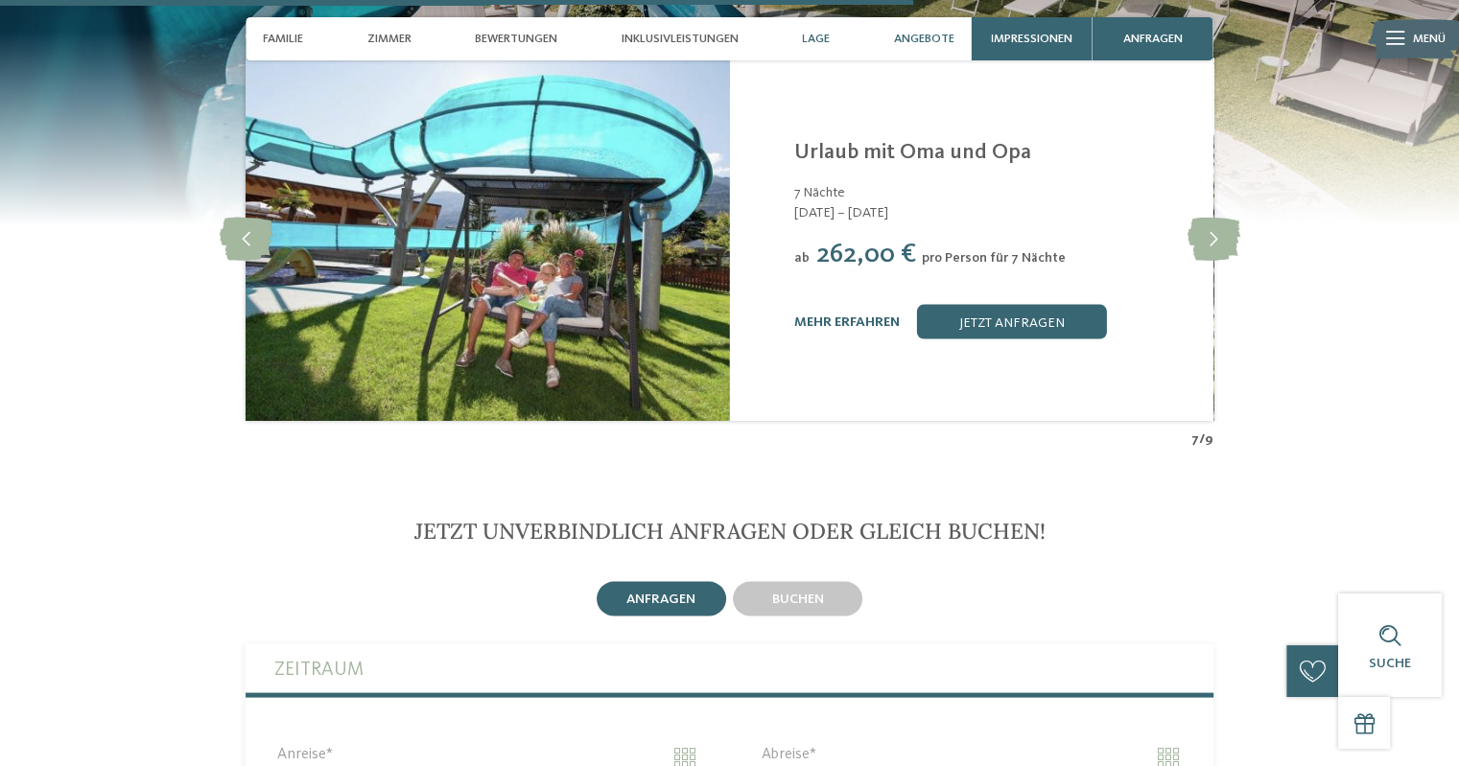
click at [812, 37] on span "Lage" at bounding box center [816, 39] width 28 height 14
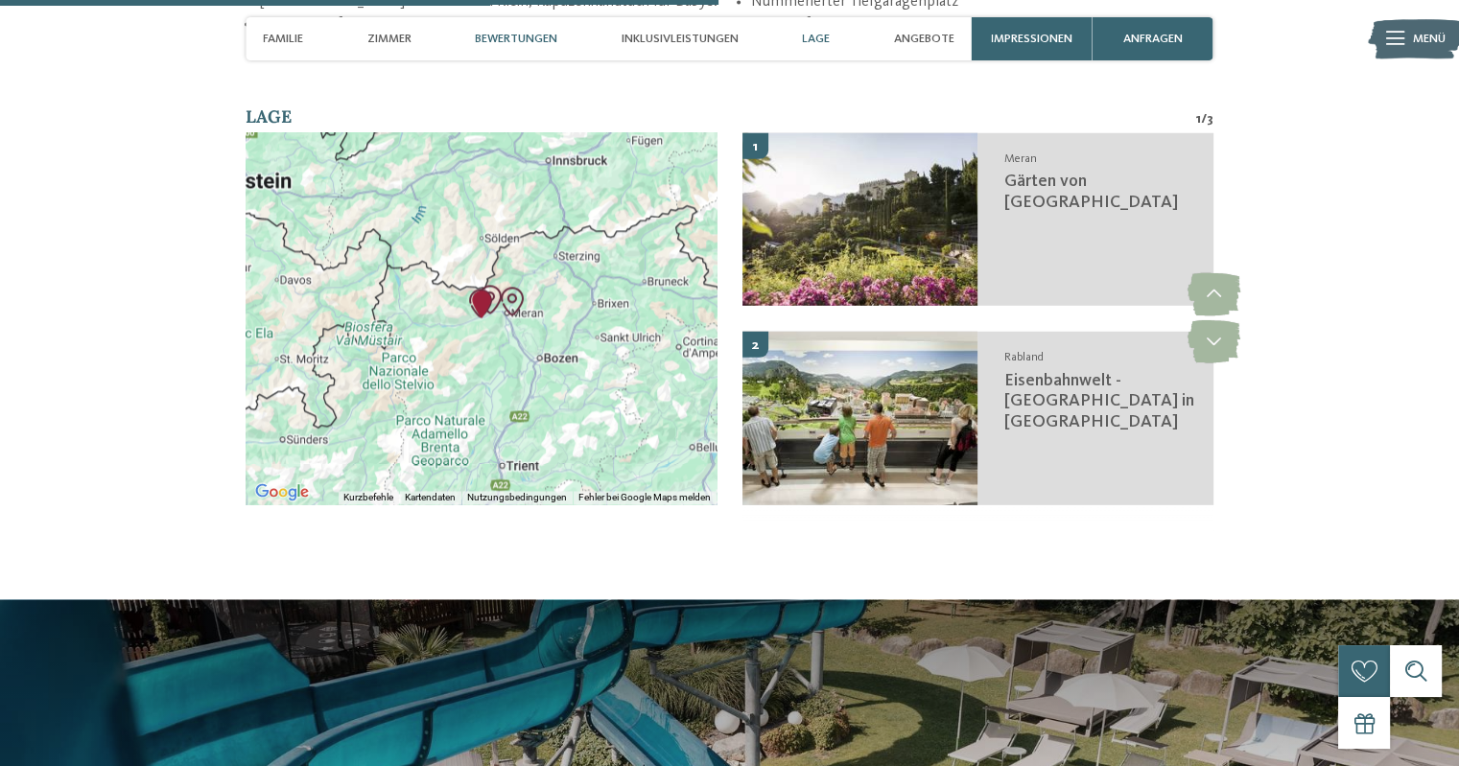
click at [501, 30] on div "Bewertungen" at bounding box center [516, 38] width 100 height 43
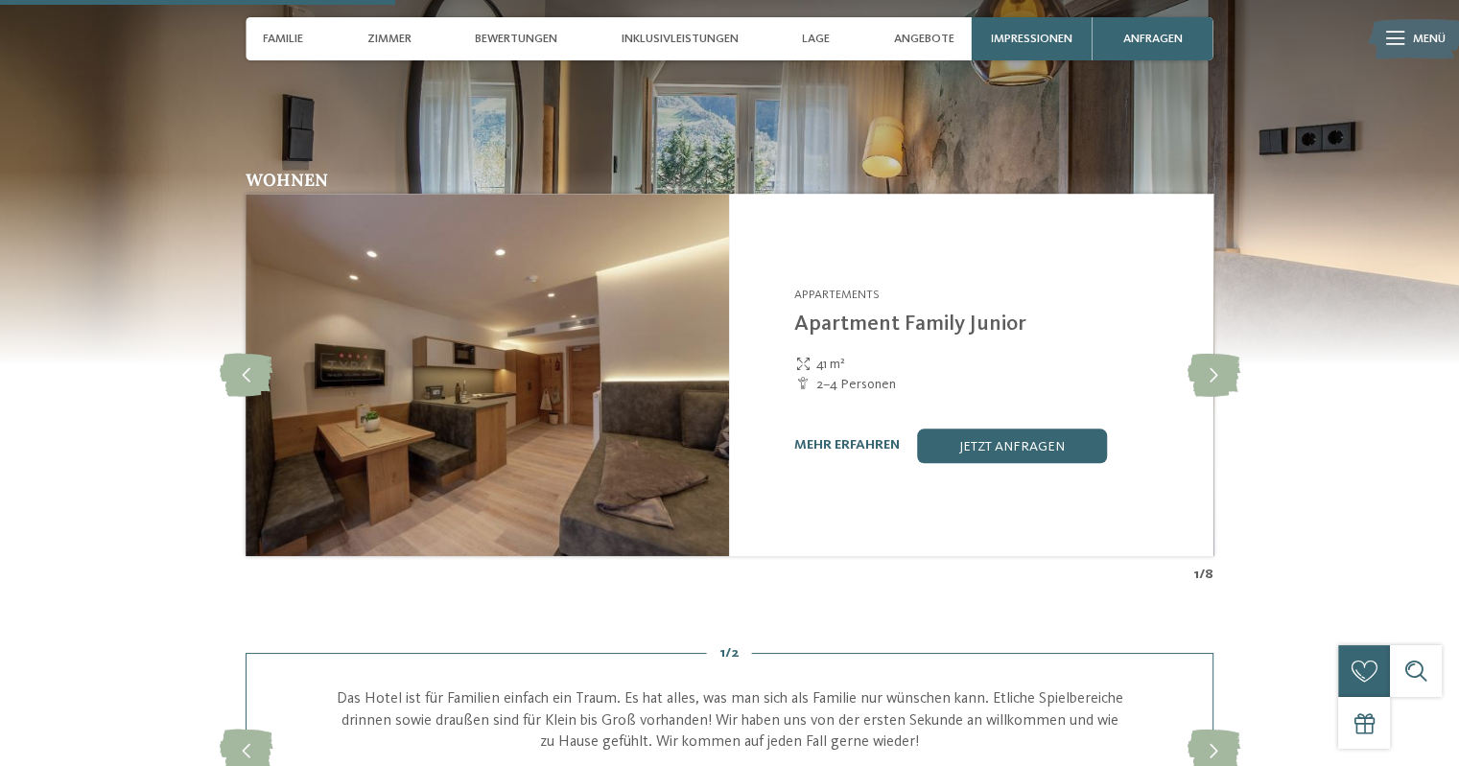
scroll to position [1545, 0]
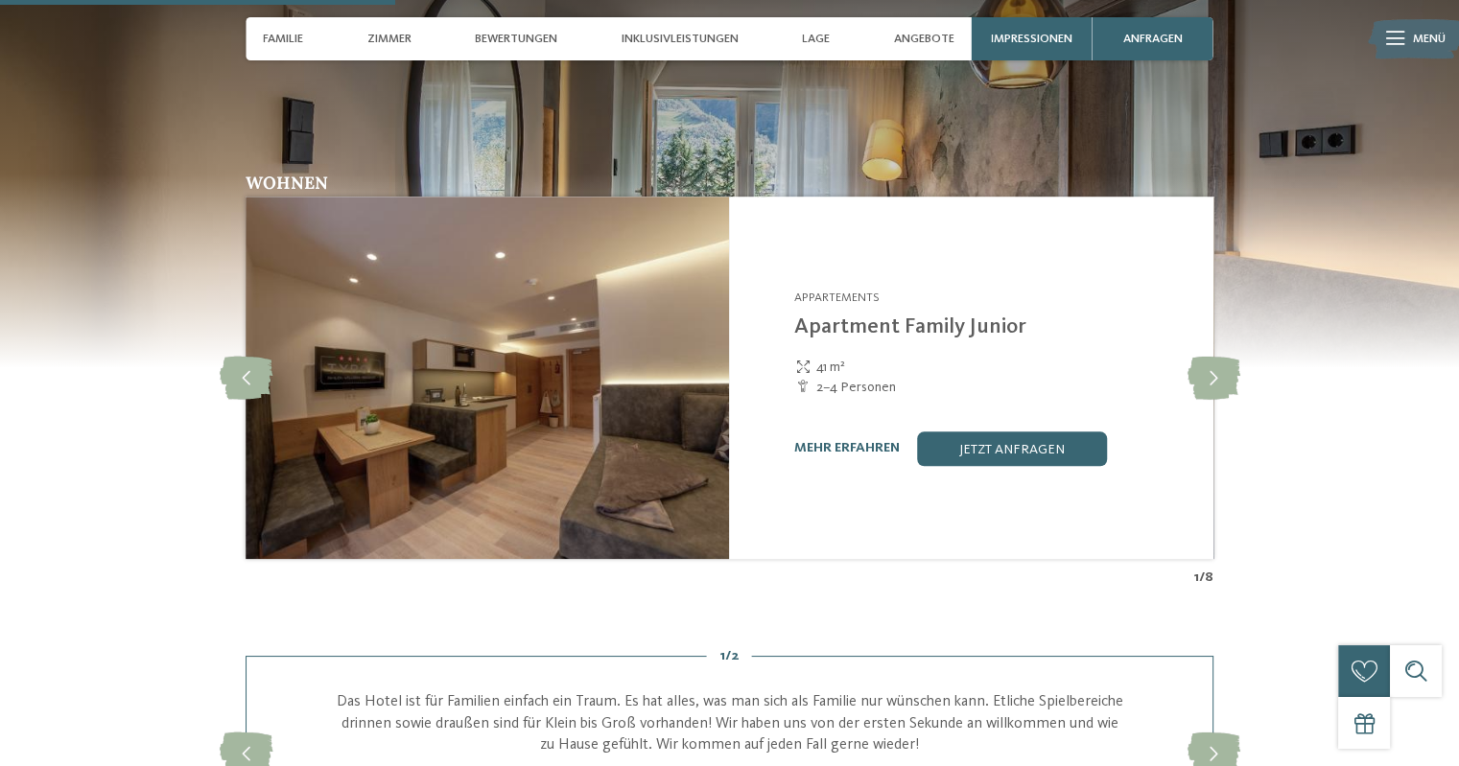
click at [840, 509] on div "TYROL family retreat Naturns - Meraner Land Appartements Apartment Family Junio…" at bounding box center [970, 378] width 483 height 362
click at [1211, 374] on icon at bounding box center [1212, 377] width 53 height 43
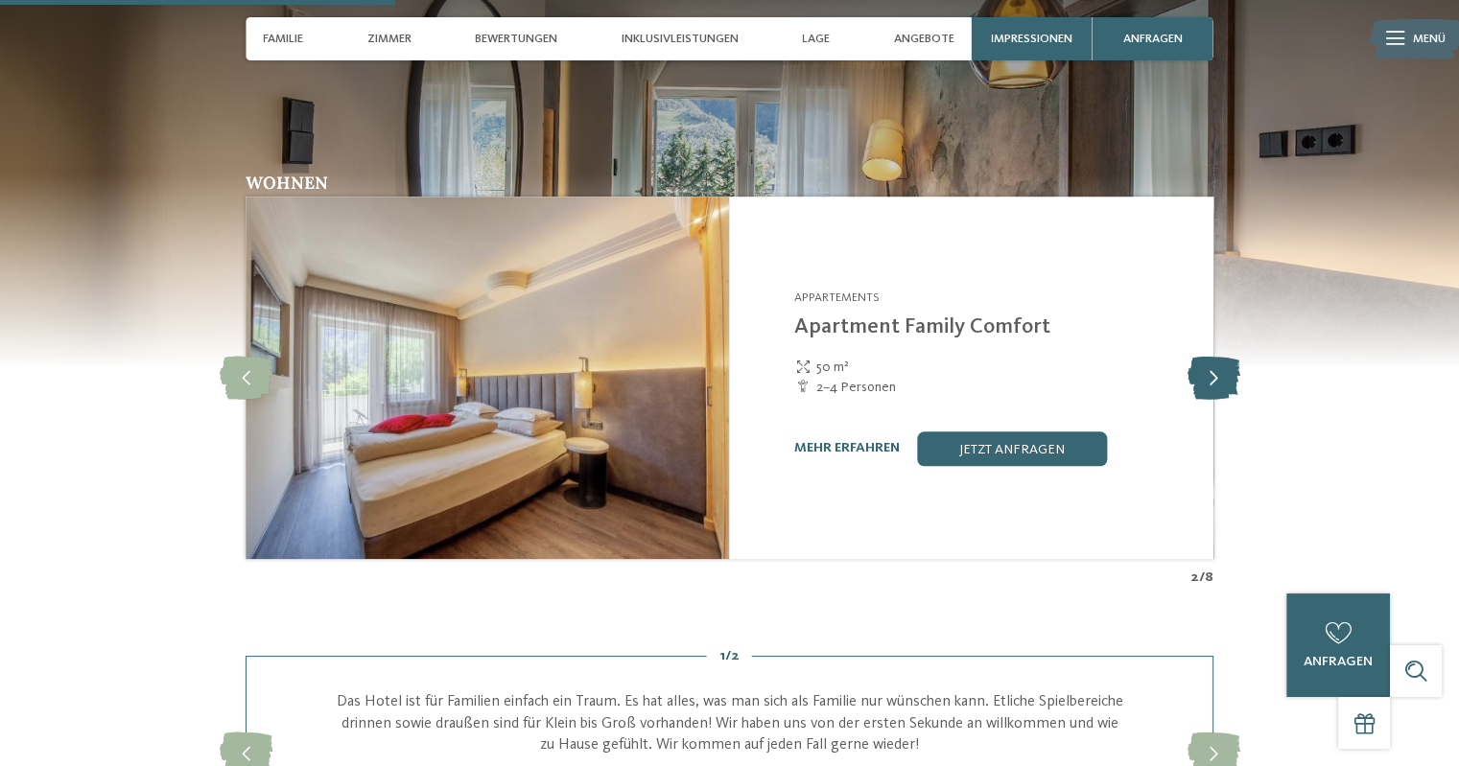
click at [1211, 374] on icon at bounding box center [1212, 377] width 53 height 43
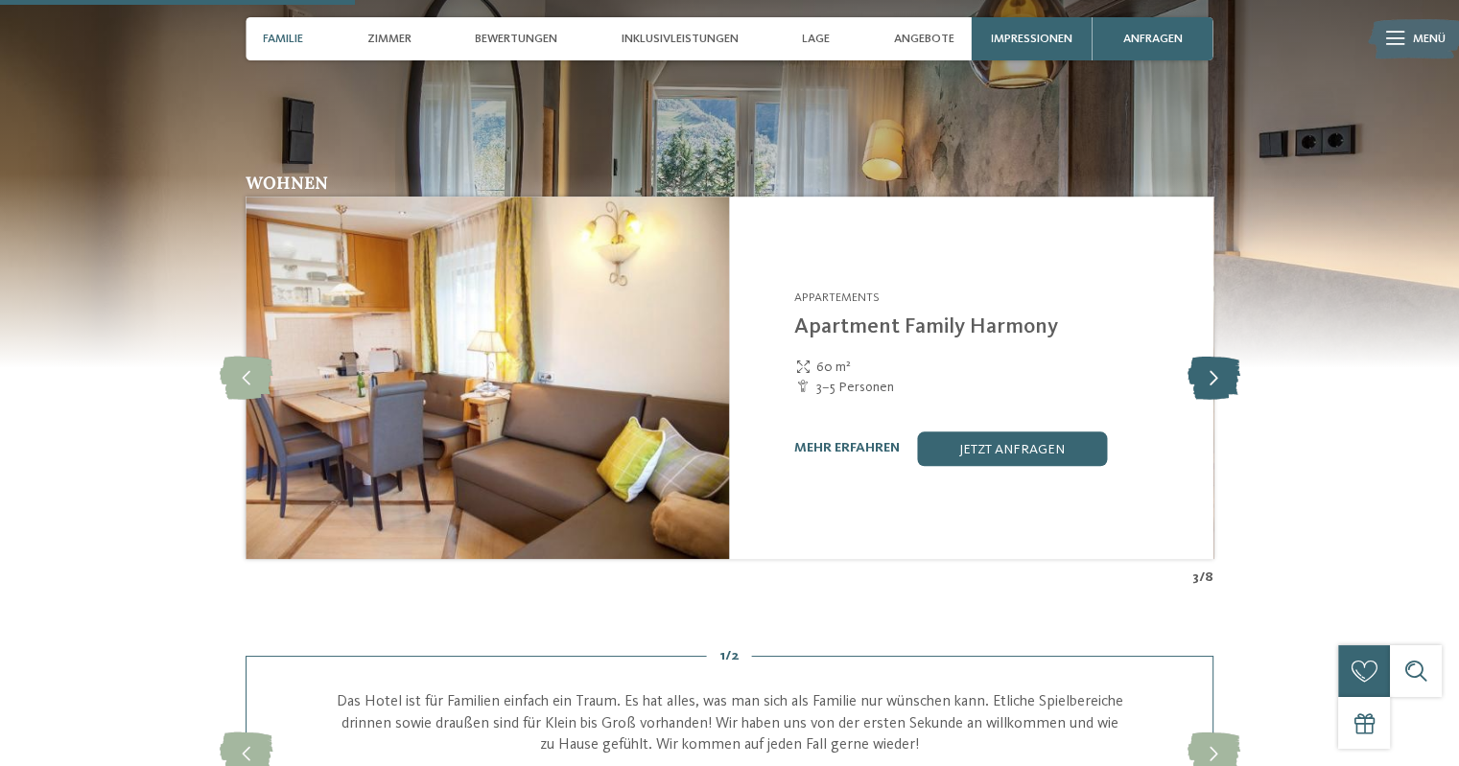
scroll to position [1296, 0]
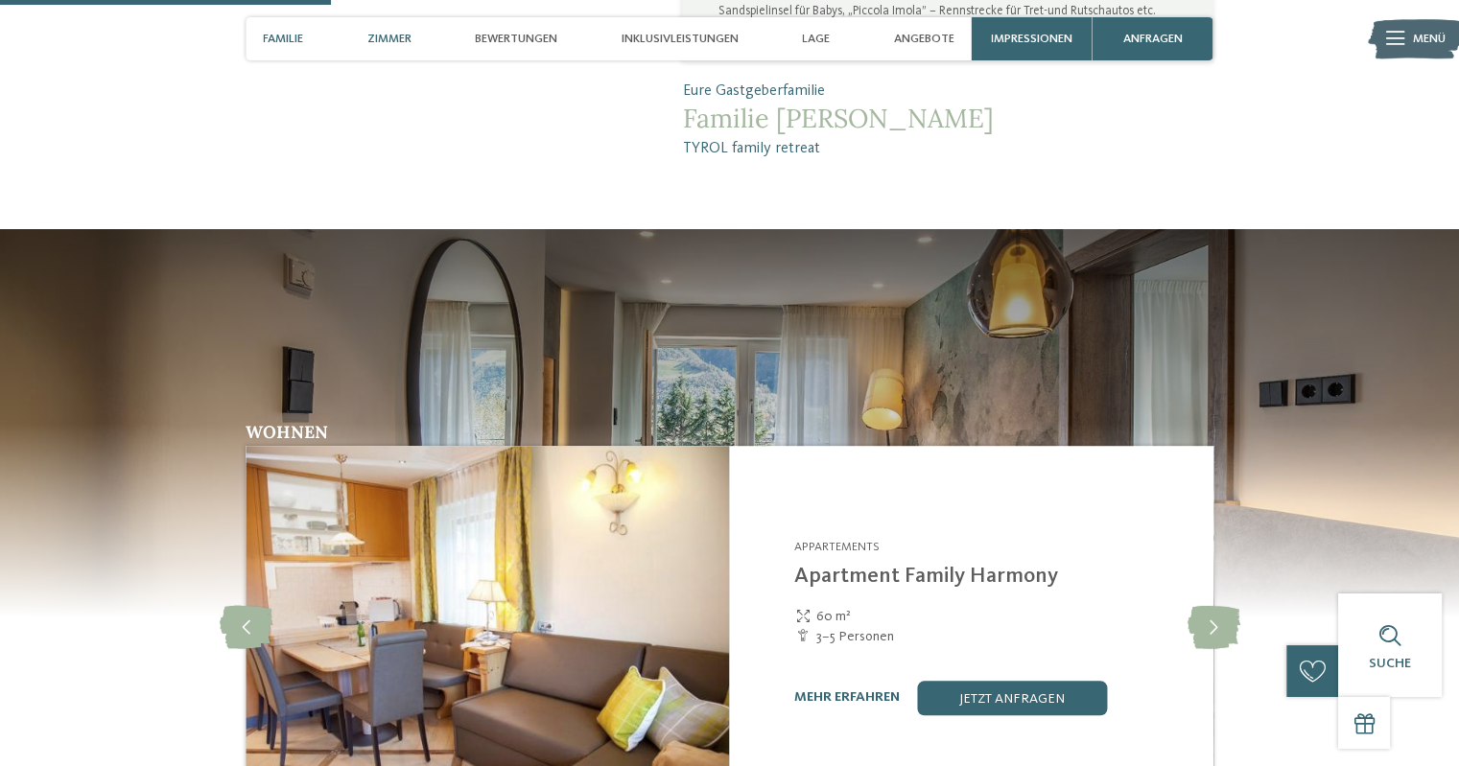
click at [390, 28] on div "Zimmer" at bounding box center [389, 38] width 61 height 43
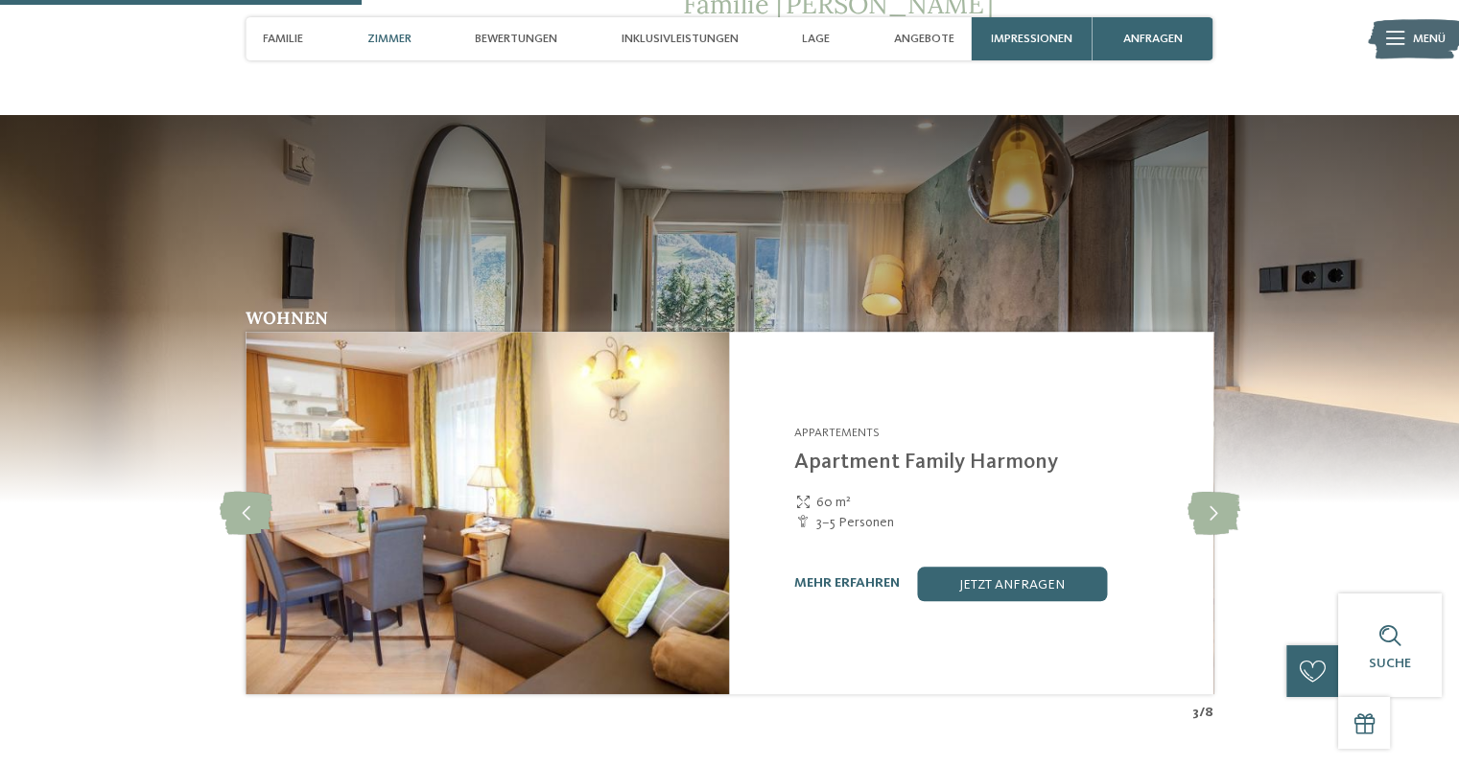
scroll to position [1419, 0]
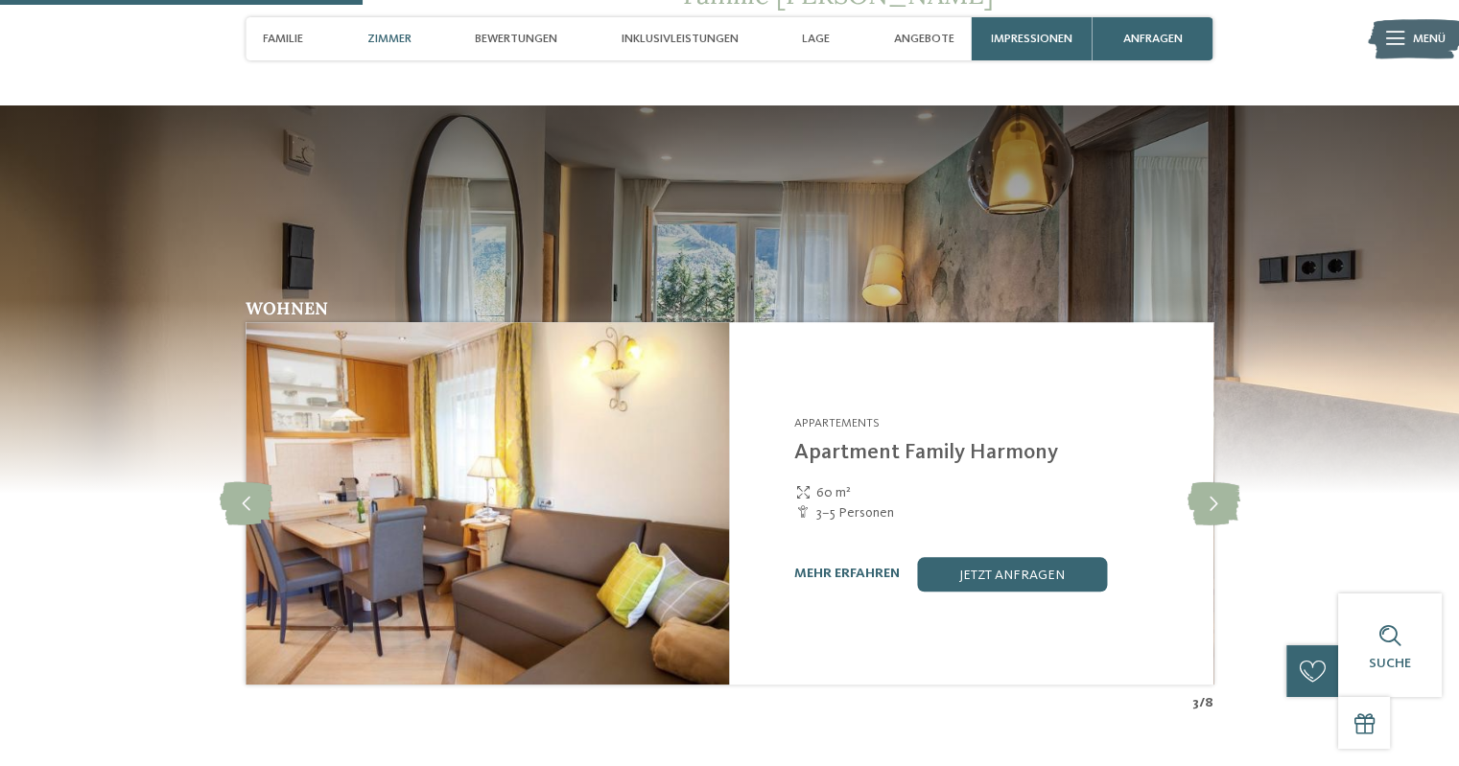
click at [389, 36] on span "Zimmer" at bounding box center [389, 39] width 44 height 14
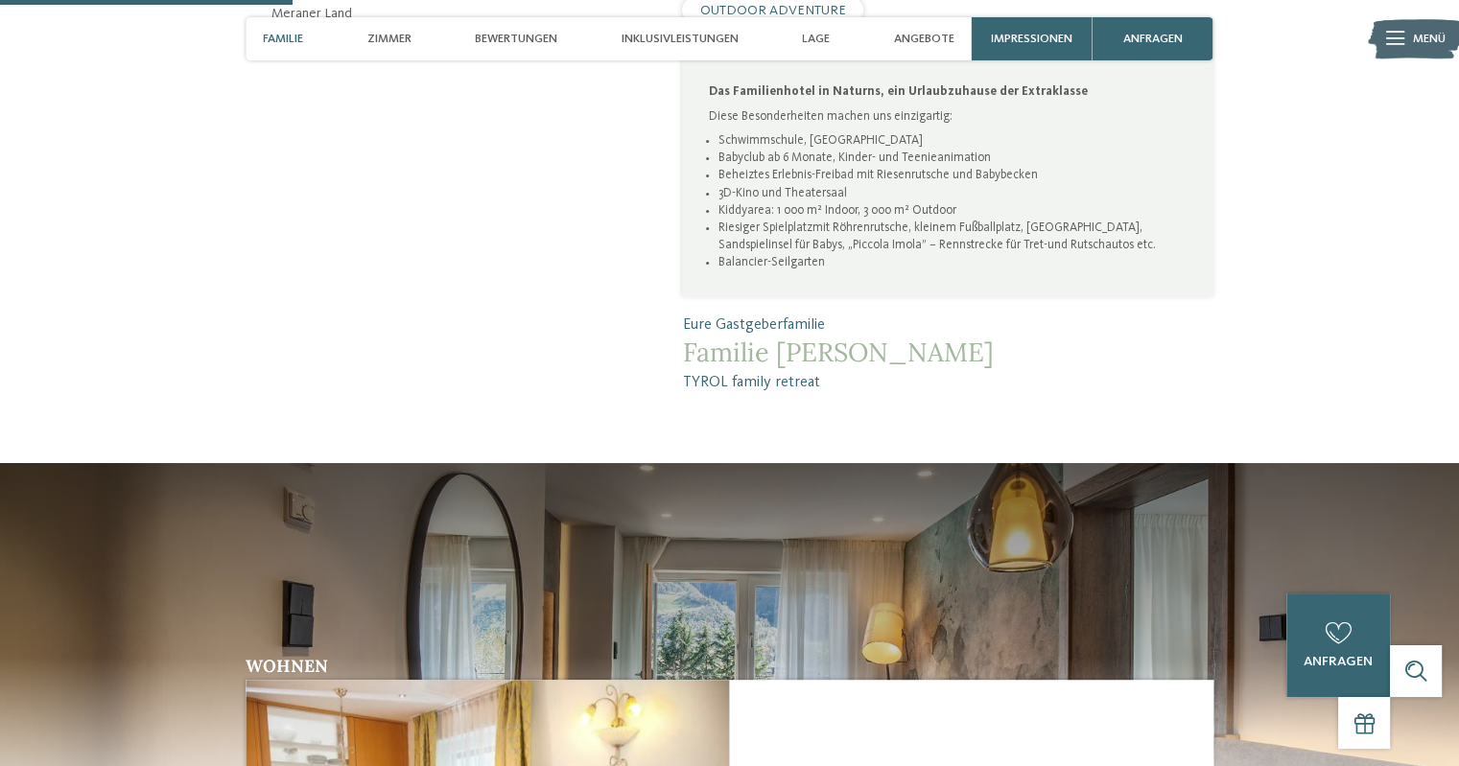
scroll to position [1050, 0]
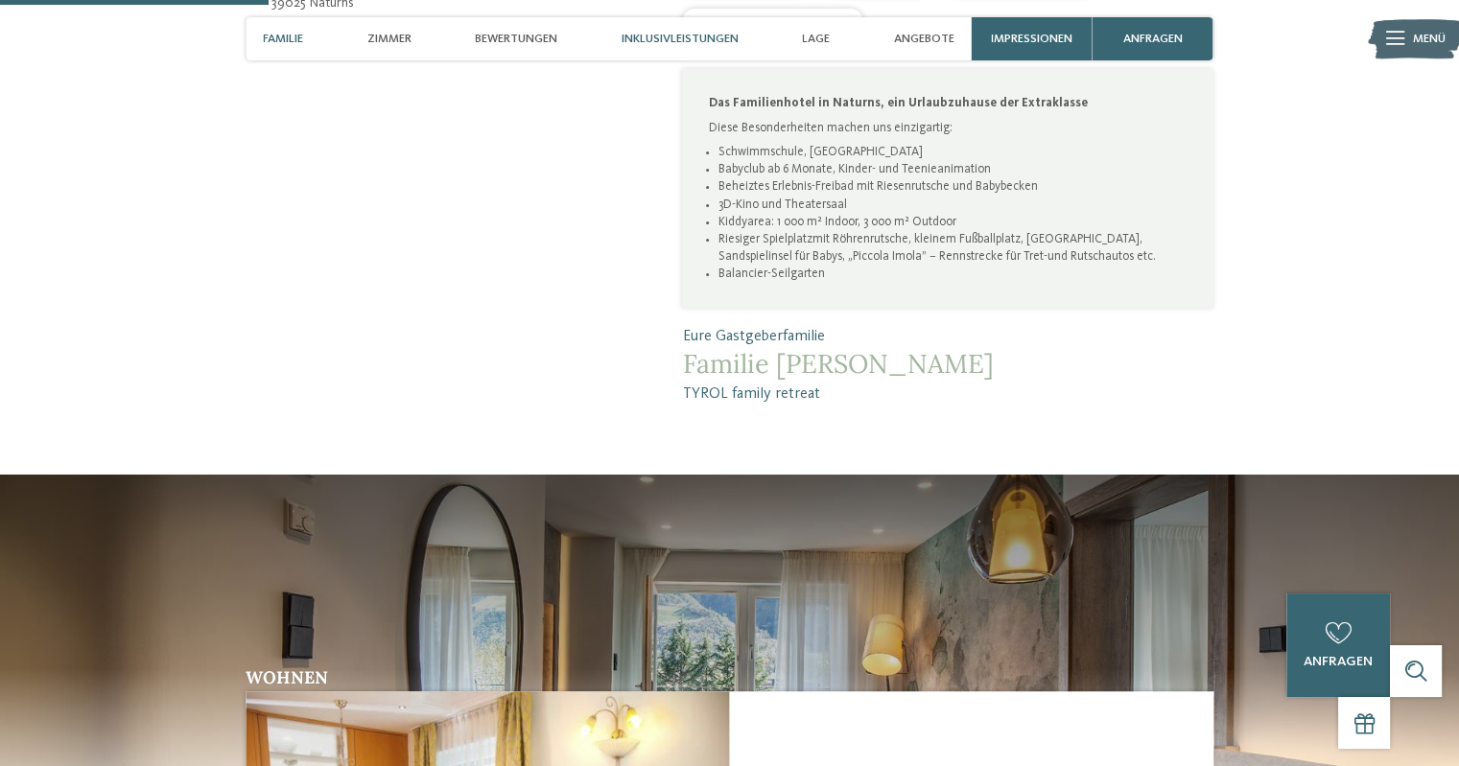
click at [662, 26] on div "Inklusivleistungen" at bounding box center [680, 38] width 134 height 43
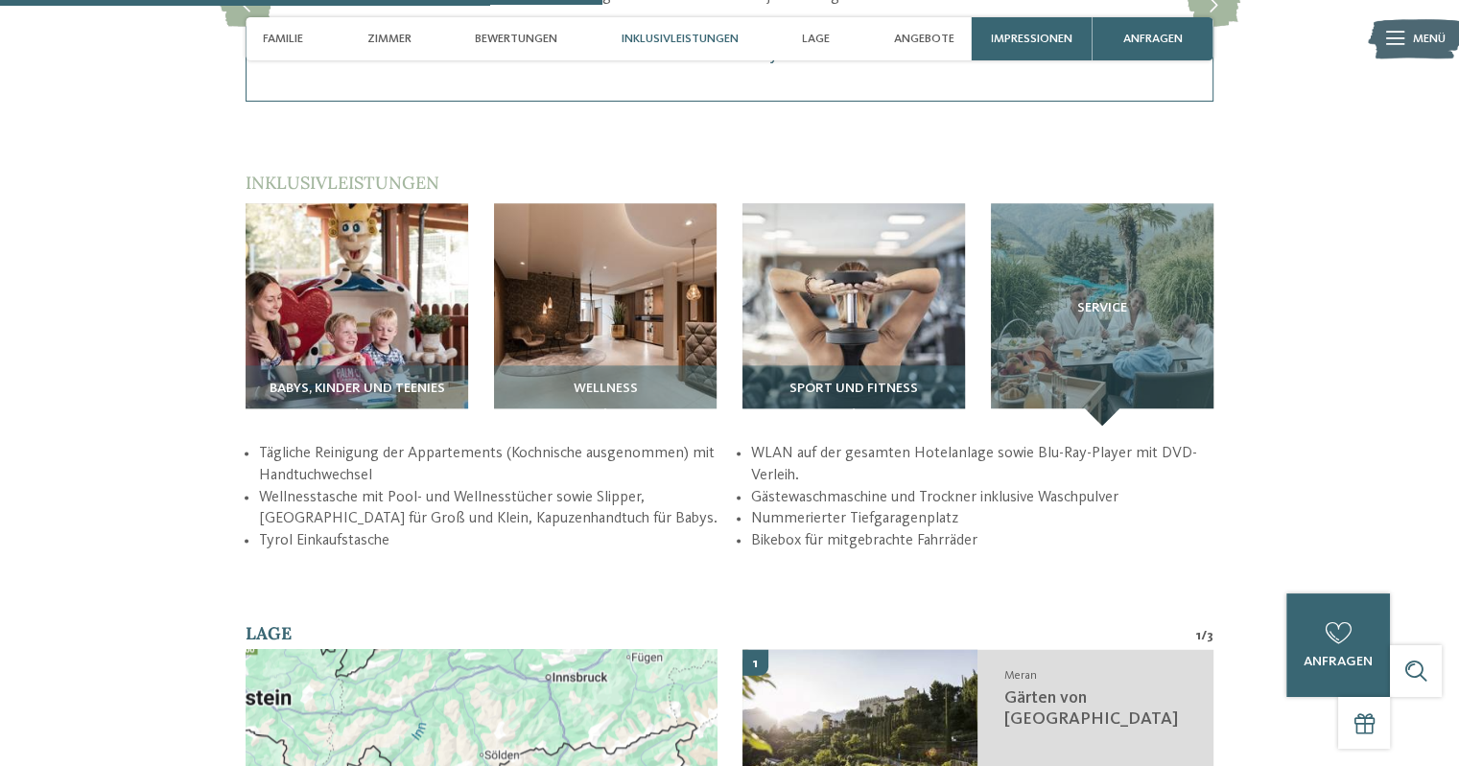
scroll to position [2360, 0]
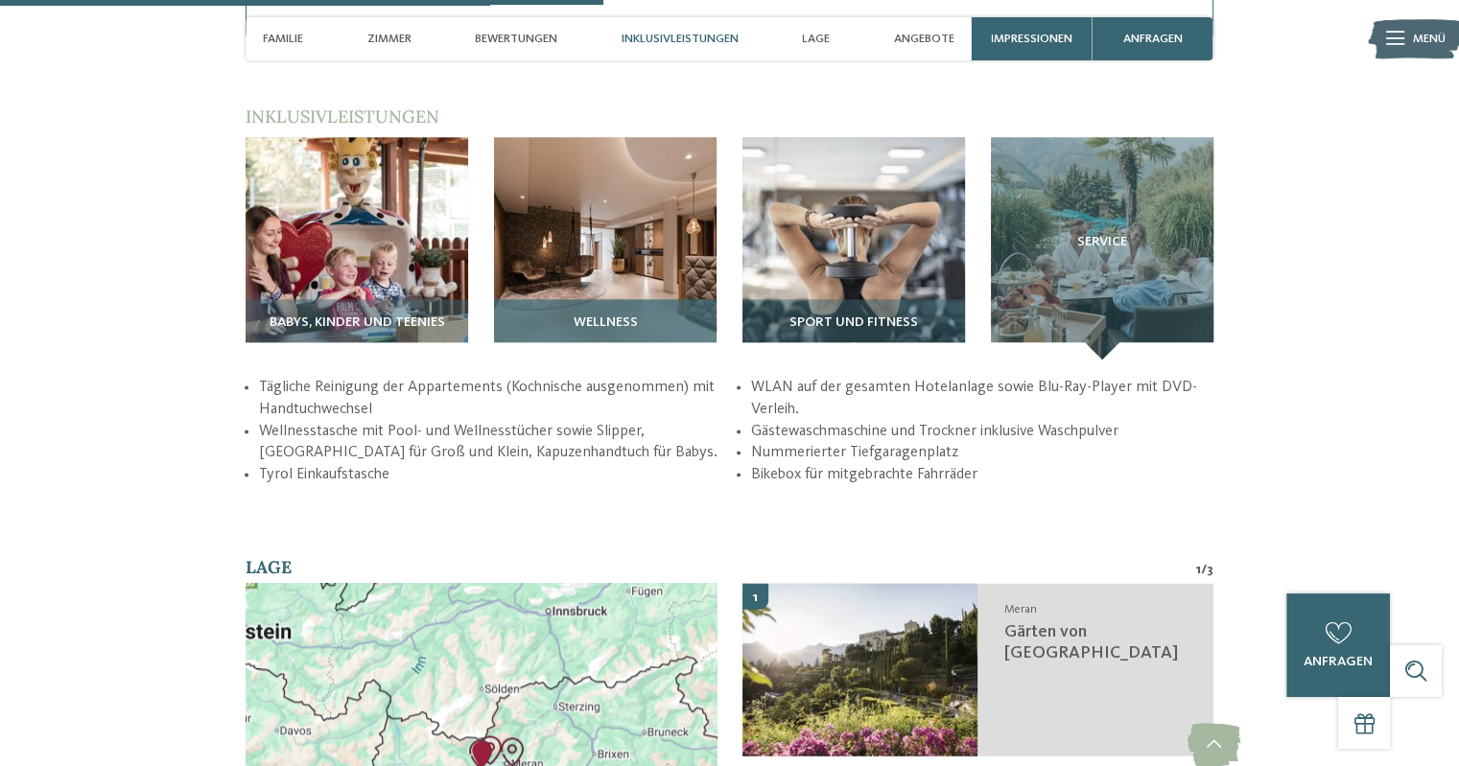
click at [624, 228] on img at bounding box center [605, 248] width 222 height 222
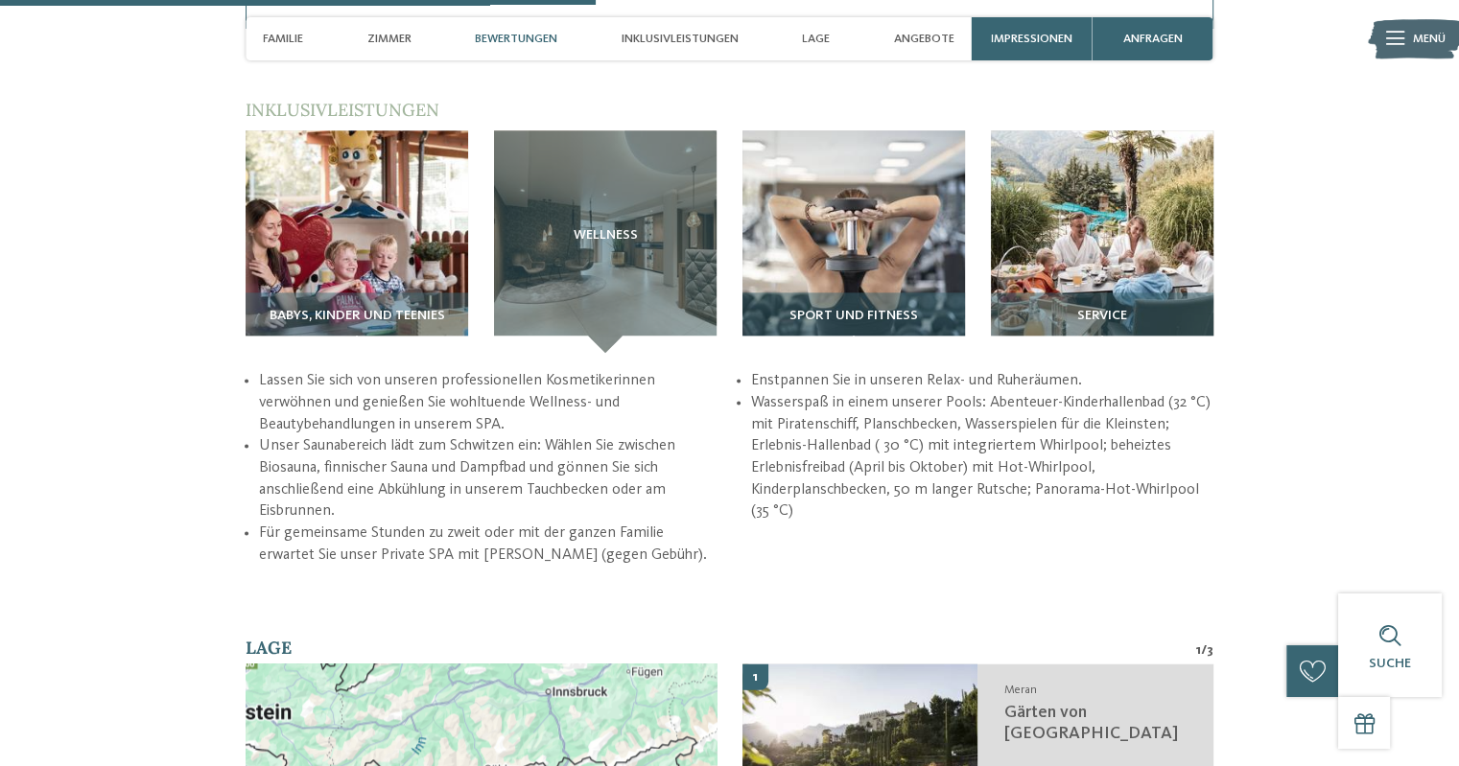
scroll to position [2367, 0]
click at [1140, 235] on img at bounding box center [1102, 241] width 222 height 222
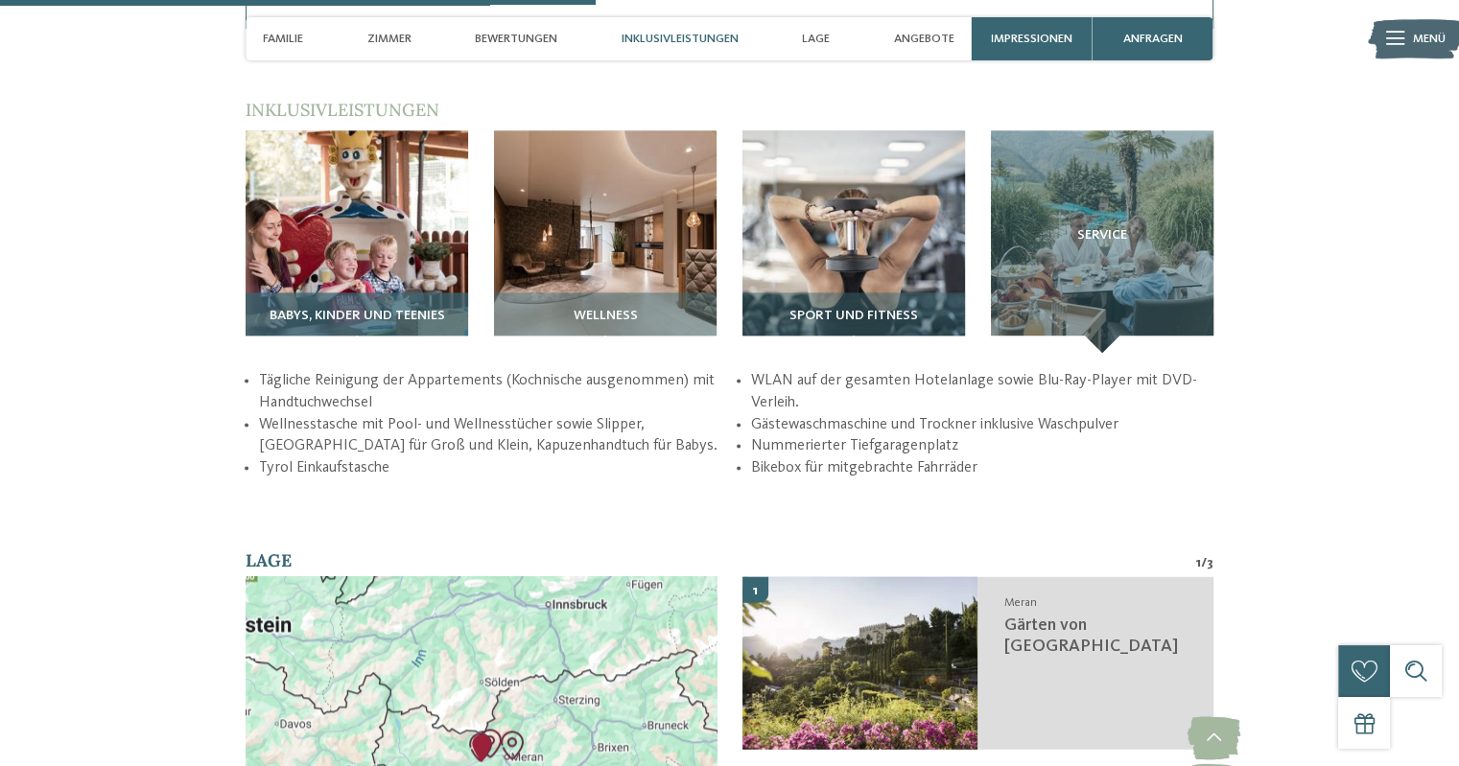
click at [405, 198] on img at bounding box center [356, 241] width 222 height 222
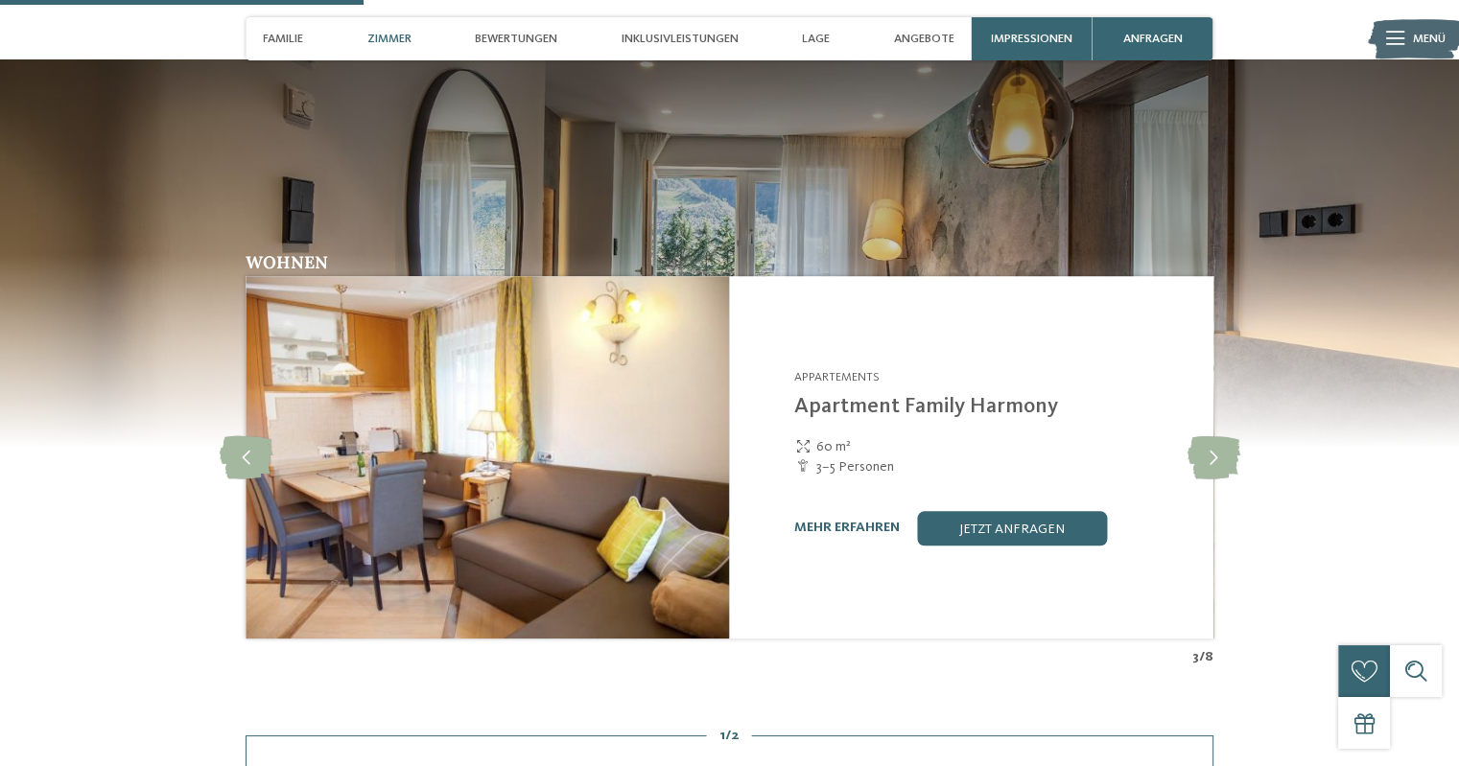
scroll to position [1607, 0]
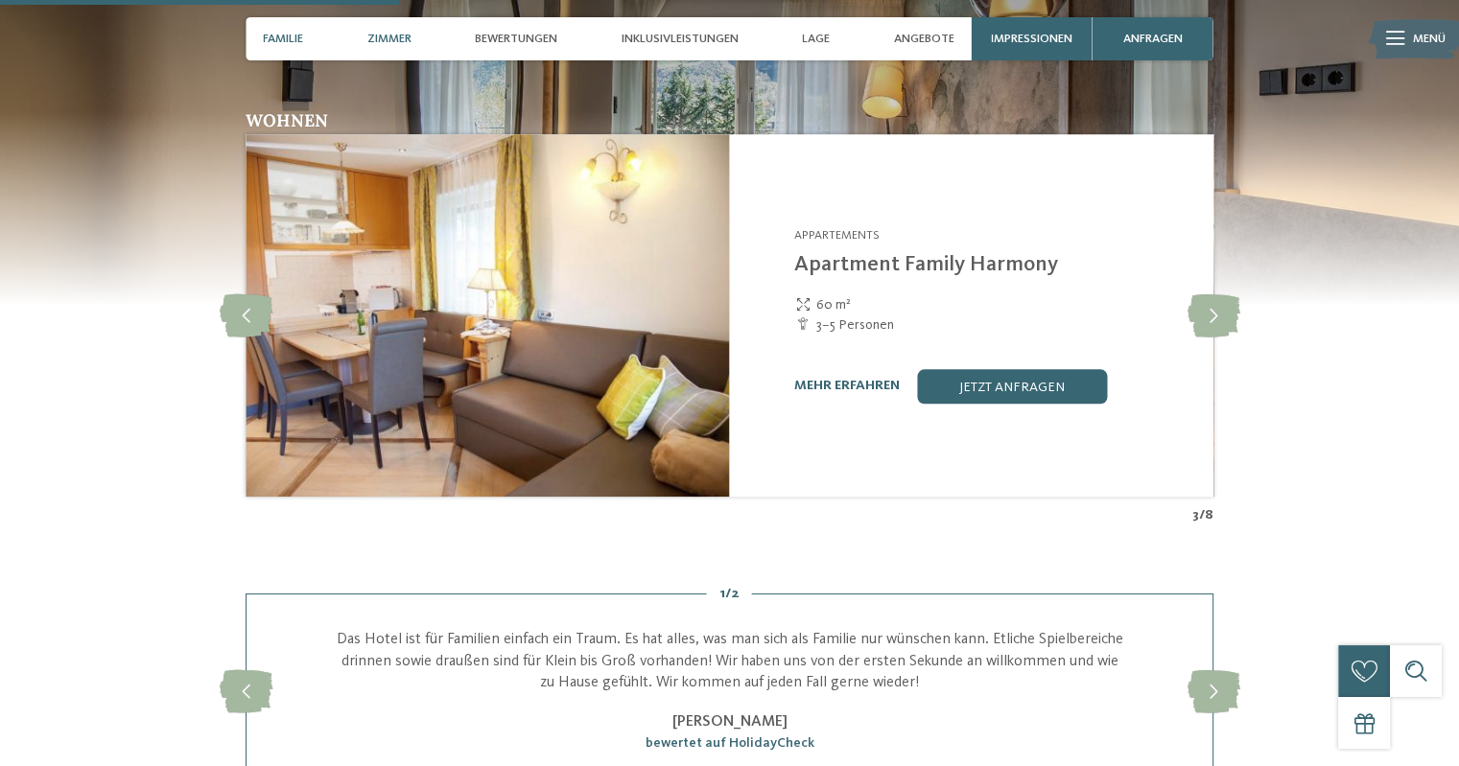
click at [270, 32] on span "Familie" at bounding box center [283, 39] width 40 height 14
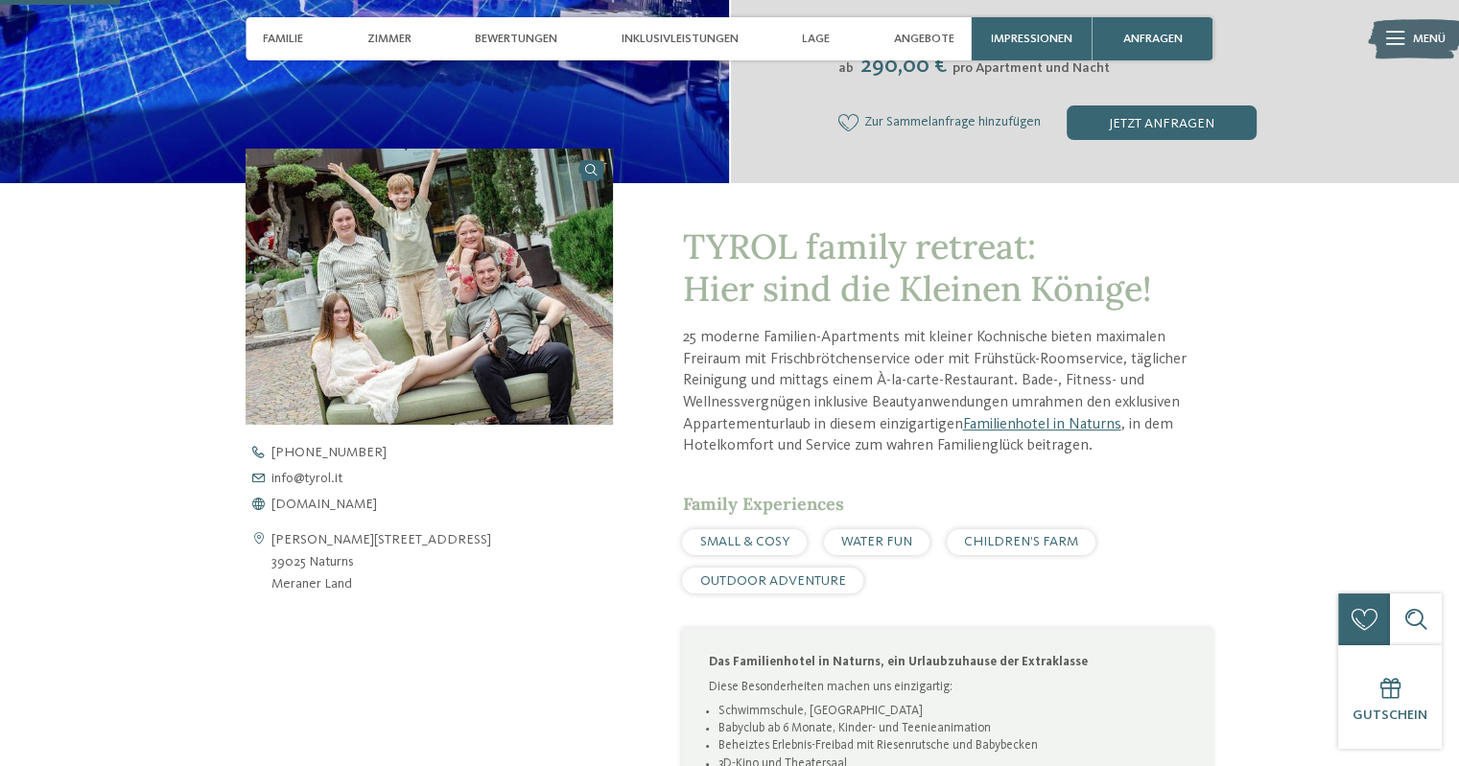
scroll to position [484, 0]
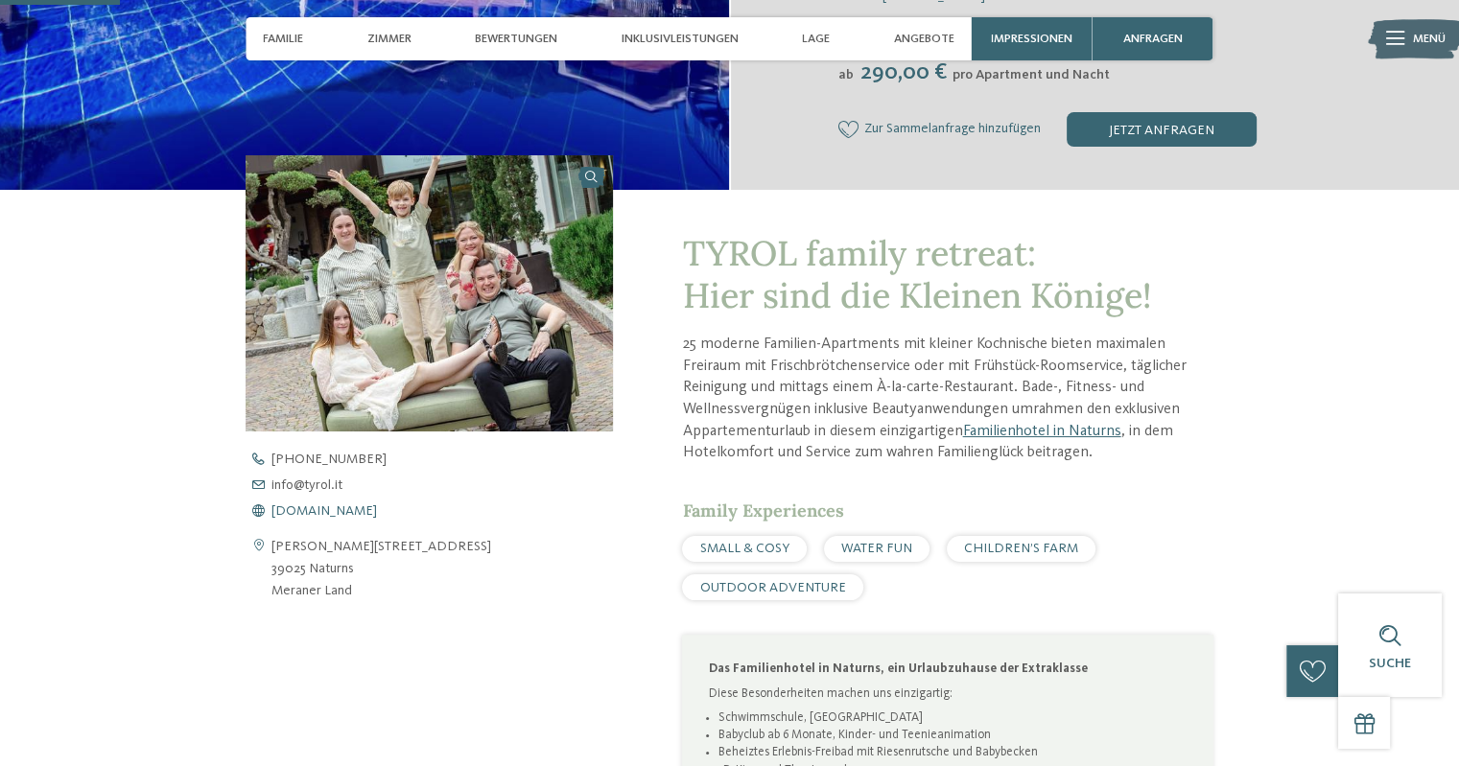
click at [314, 509] on span "www.tyrol.it" at bounding box center [323, 510] width 105 height 13
